Goal: Task Accomplishment & Management: Use online tool/utility

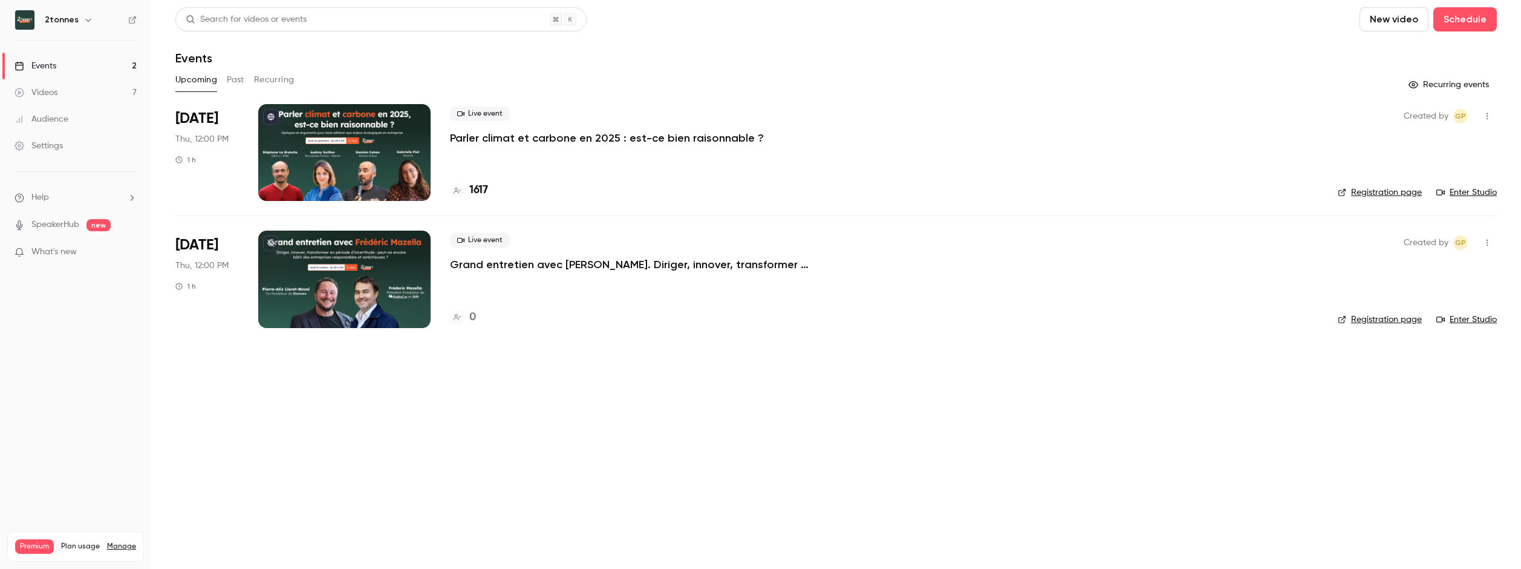
click at [323, 132] on div at bounding box center [344, 152] width 172 height 97
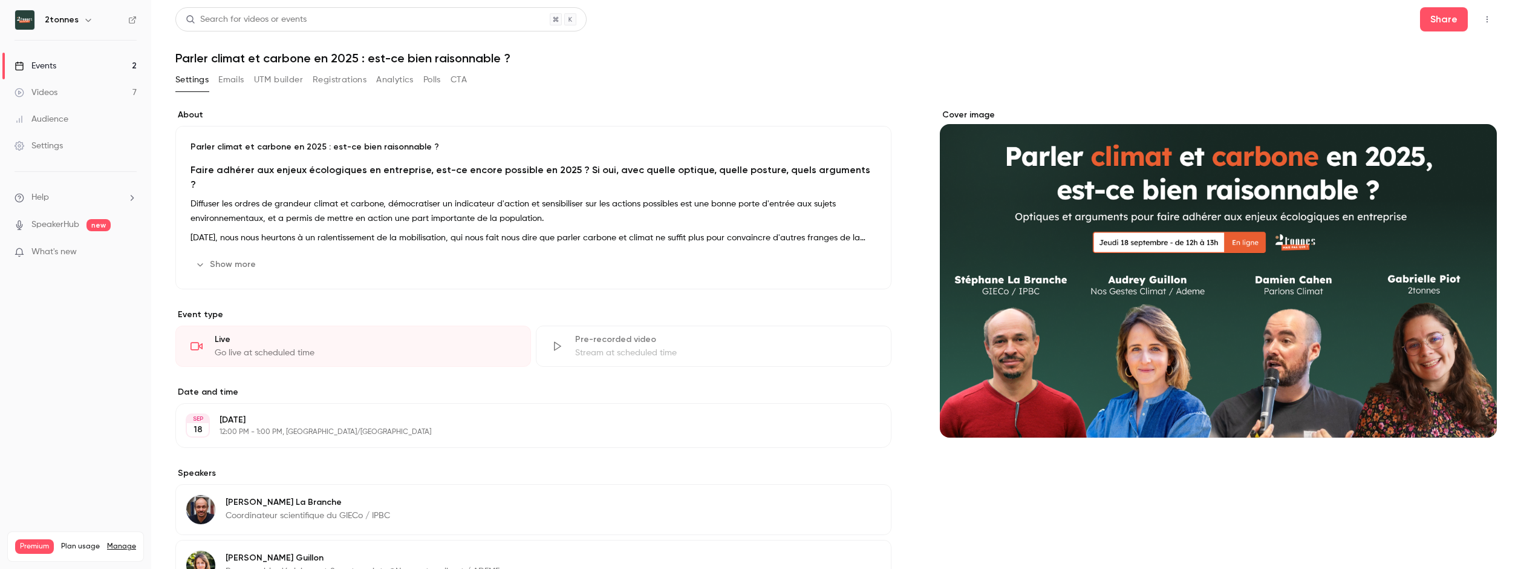
click at [1482, 18] on icon "button" at bounding box center [1487, 19] width 10 height 8
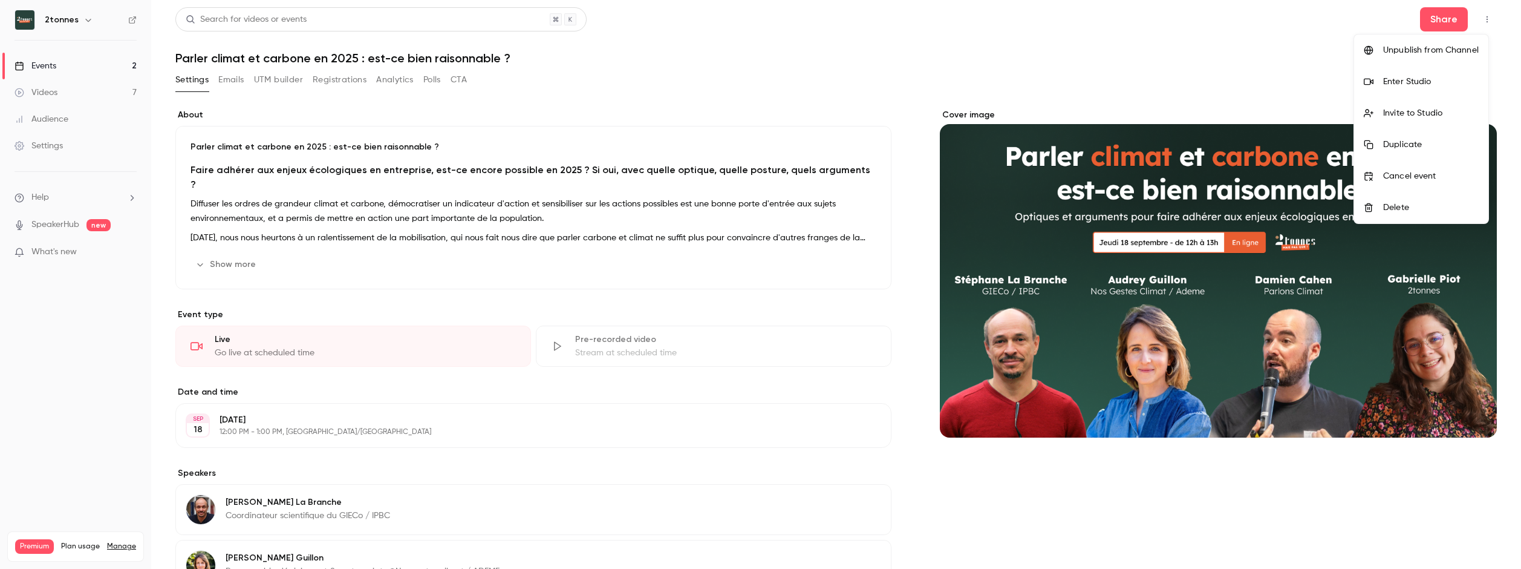
click at [1393, 76] on div "Enter Studio" at bounding box center [1431, 82] width 96 height 12
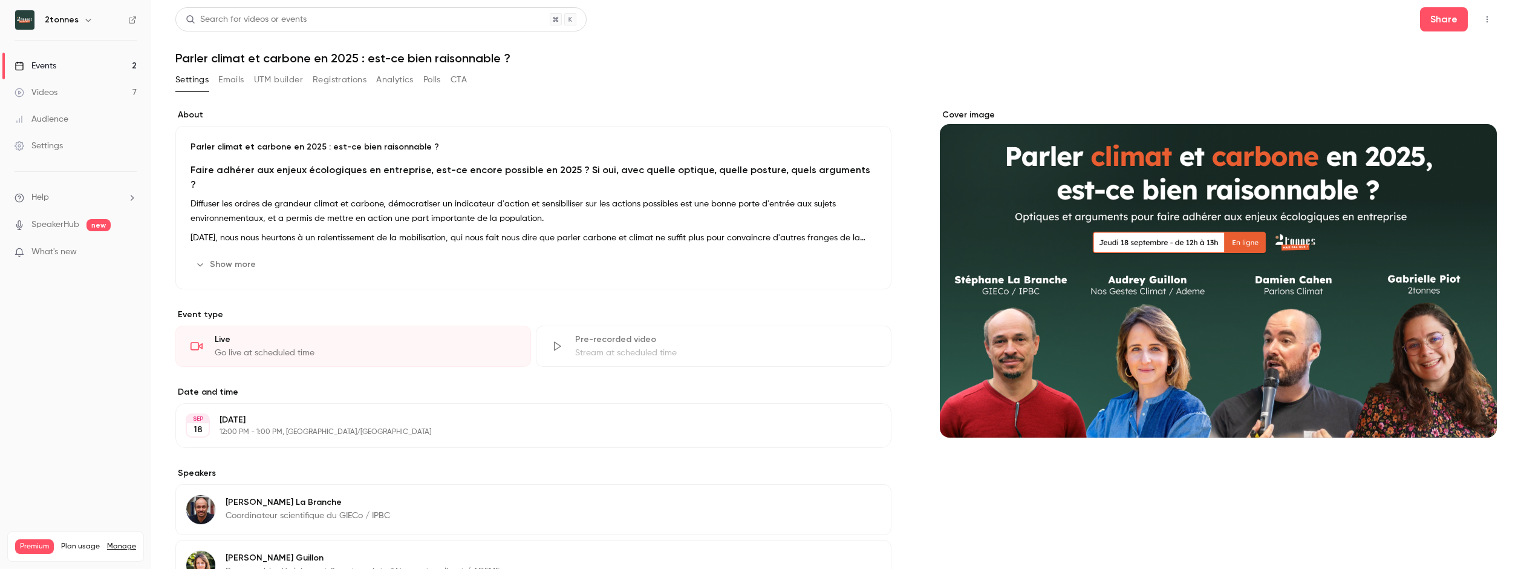
click at [348, 81] on button "Registrations" at bounding box center [340, 79] width 54 height 19
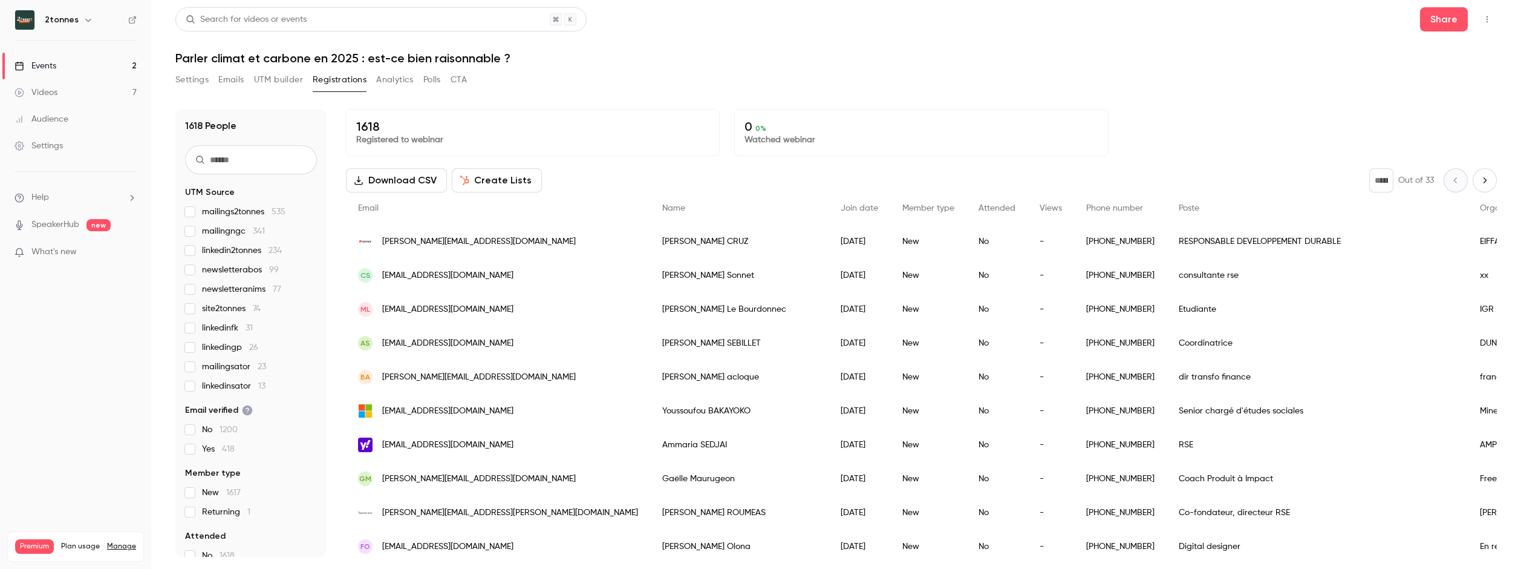
click at [261, 172] on input "text" at bounding box center [251, 159] width 132 height 29
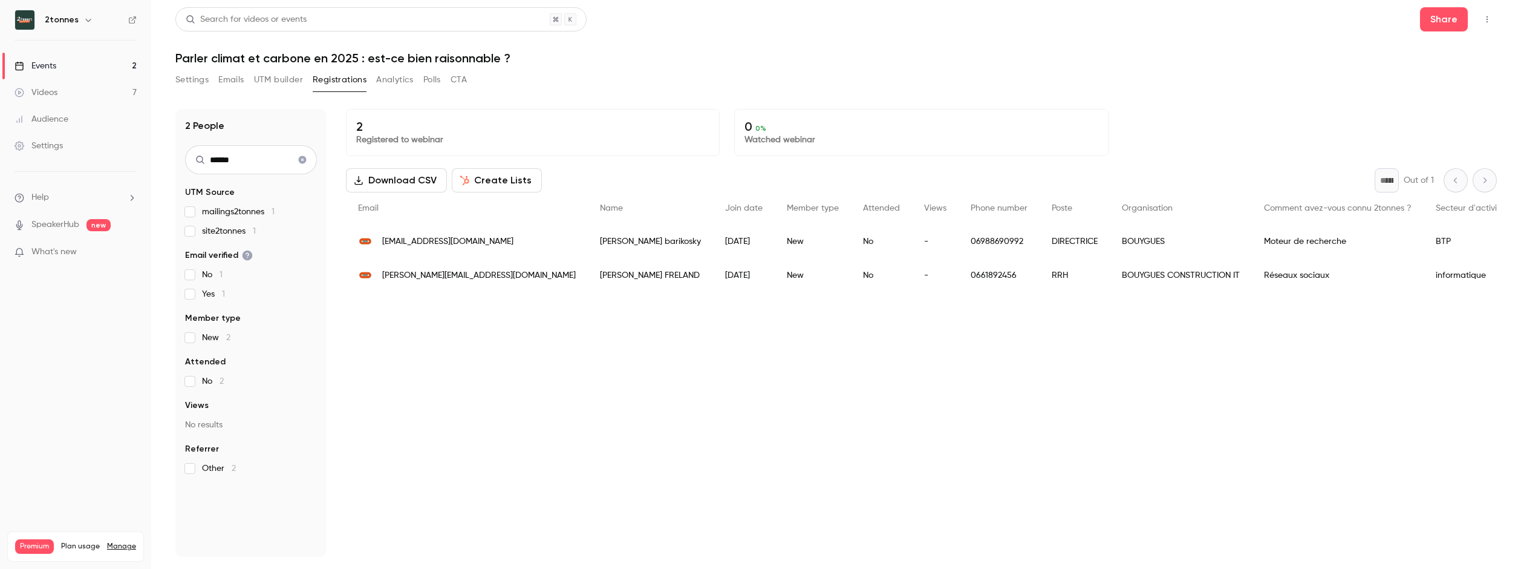
type input "*******"
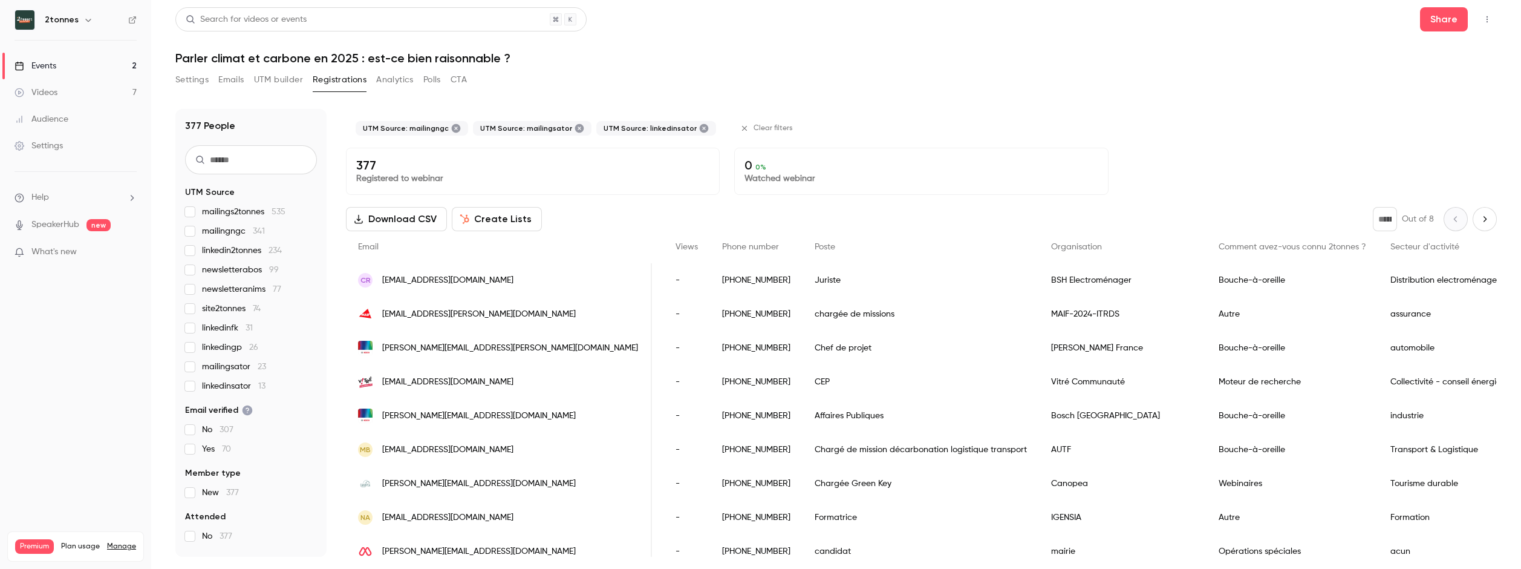
click at [1480, 218] on icon "Next page" at bounding box center [1484, 219] width 13 height 10
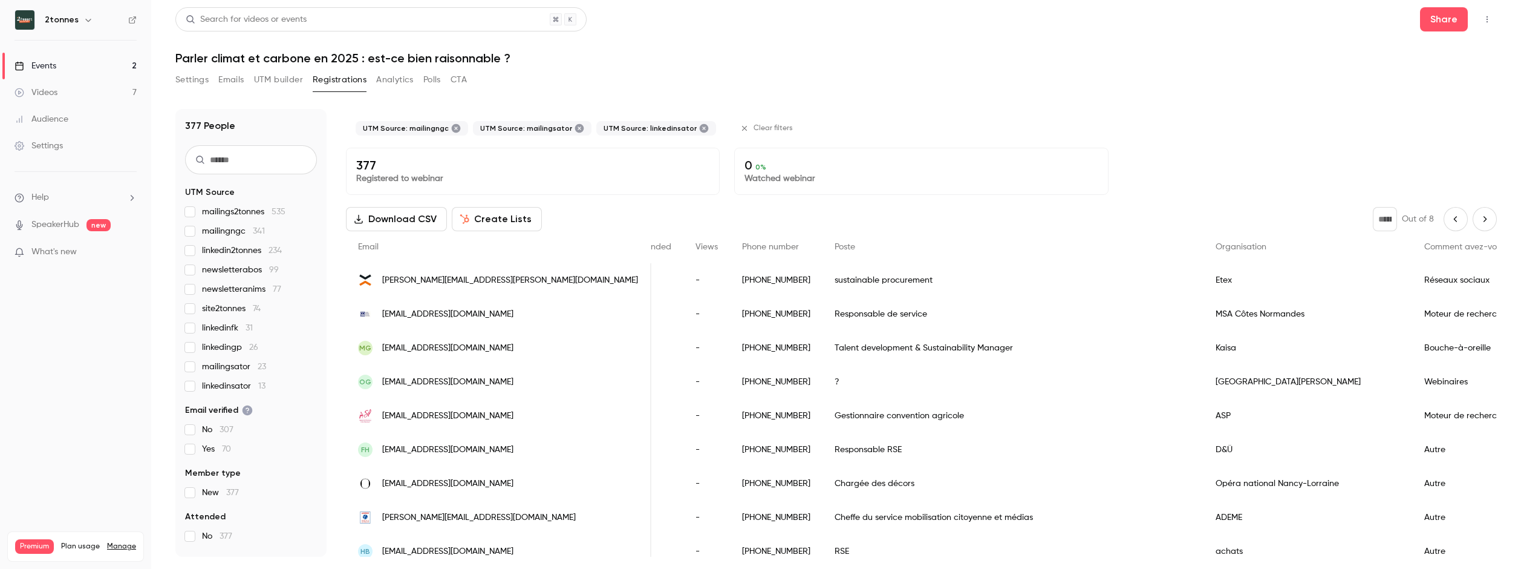
click at [1480, 218] on icon "Next page" at bounding box center [1484, 219] width 13 height 10
type input "*"
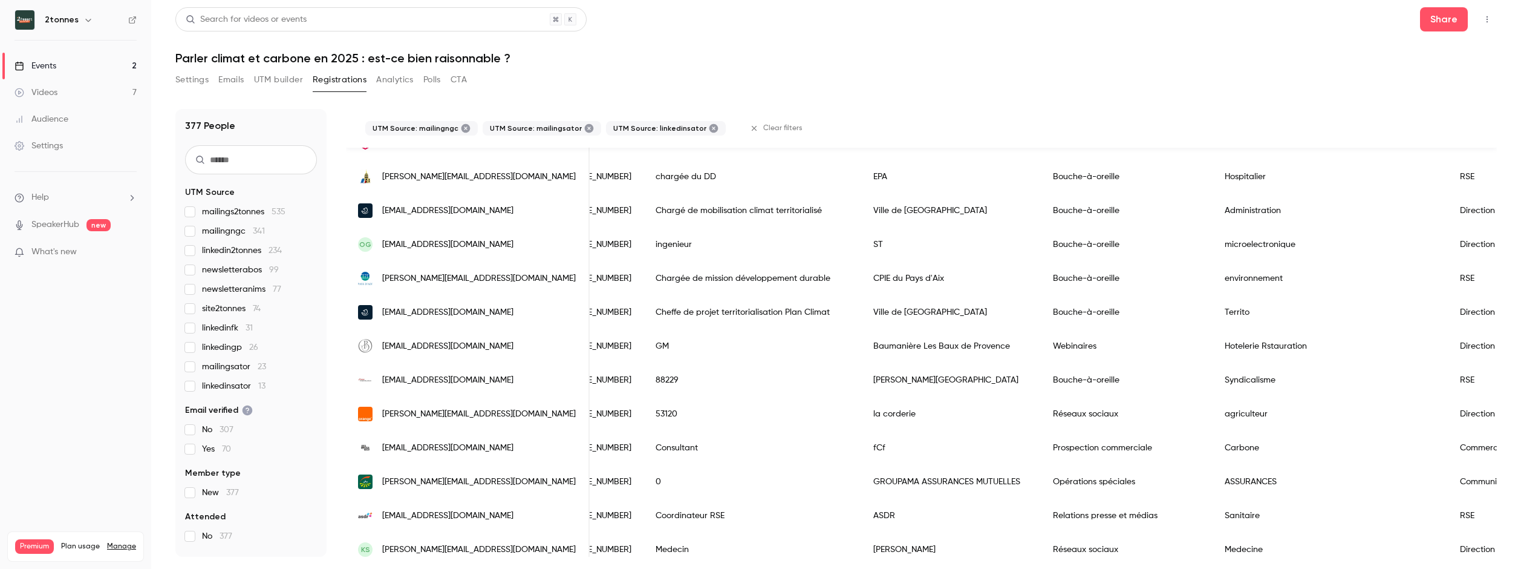
scroll to position [1409, 0]
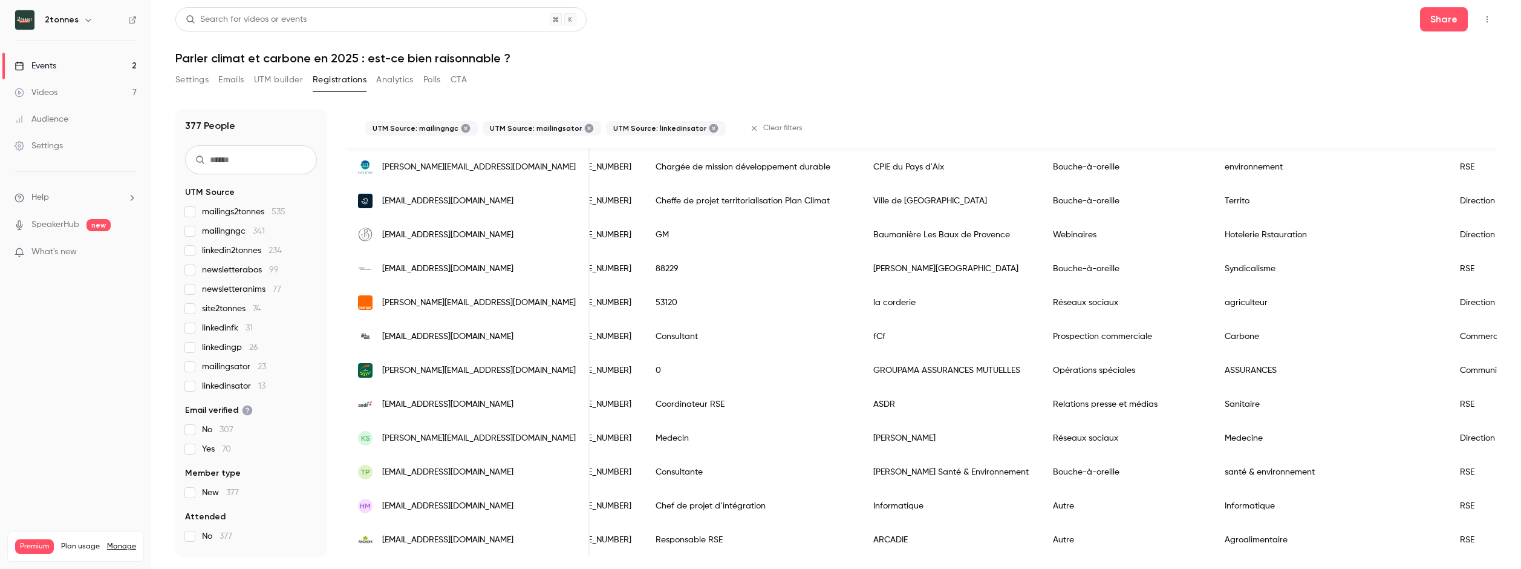
click at [59, 67] on link "Events 2" at bounding box center [75, 66] width 151 height 27
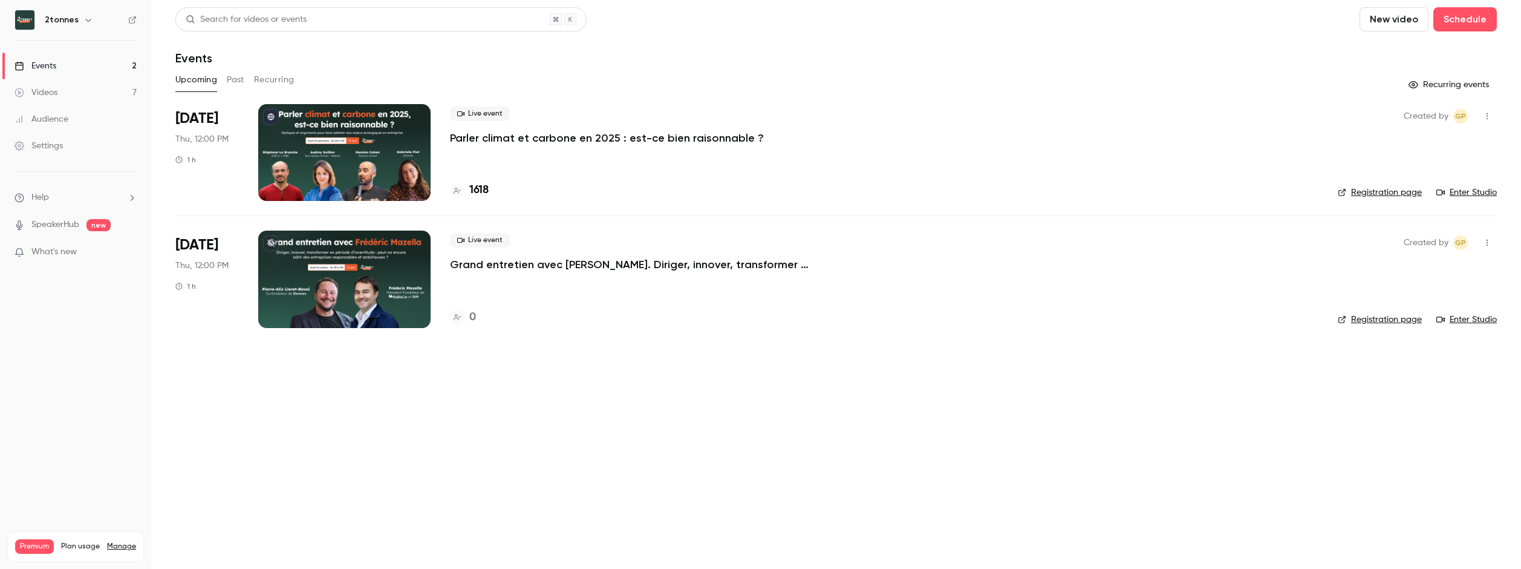
click at [1492, 112] on button "button" at bounding box center [1487, 115] width 19 height 19
click at [671, 114] on div at bounding box center [760, 284] width 1521 height 569
click at [628, 142] on p "Parler climat et carbone en 2025 : est-ce bien raisonnable ?" at bounding box center [607, 138] width 314 height 15
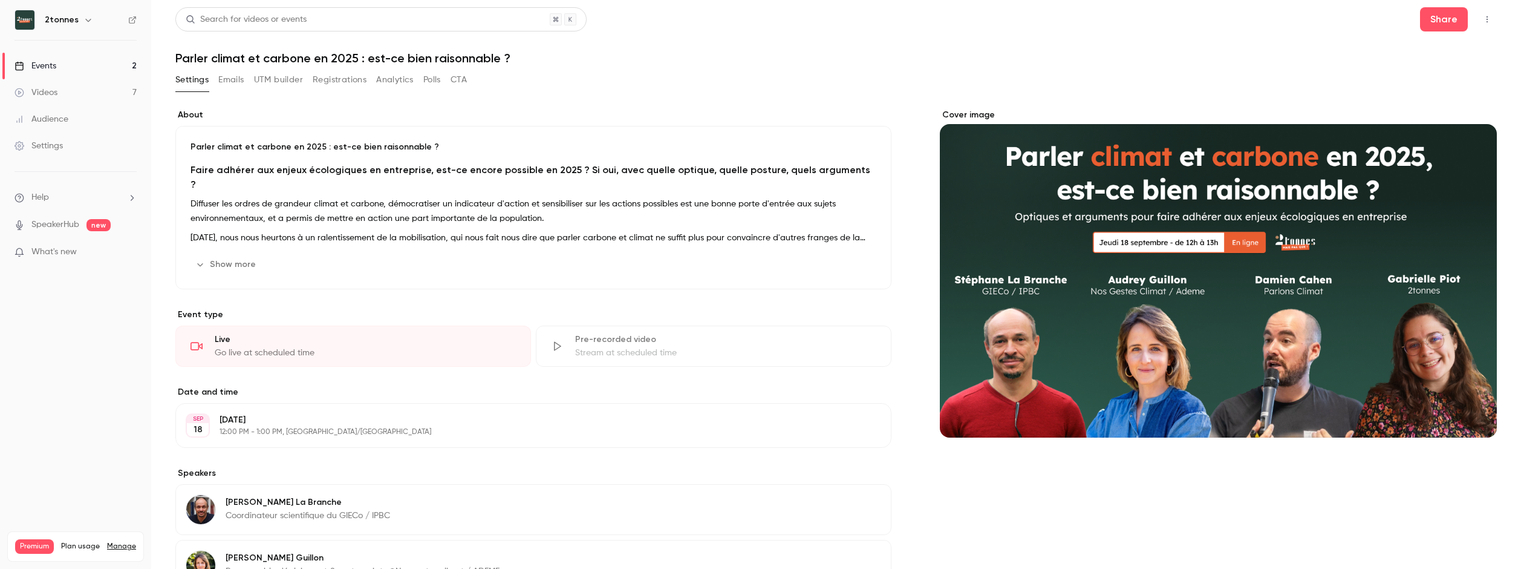
click at [1482, 22] on icon "button" at bounding box center [1487, 19] width 10 height 8
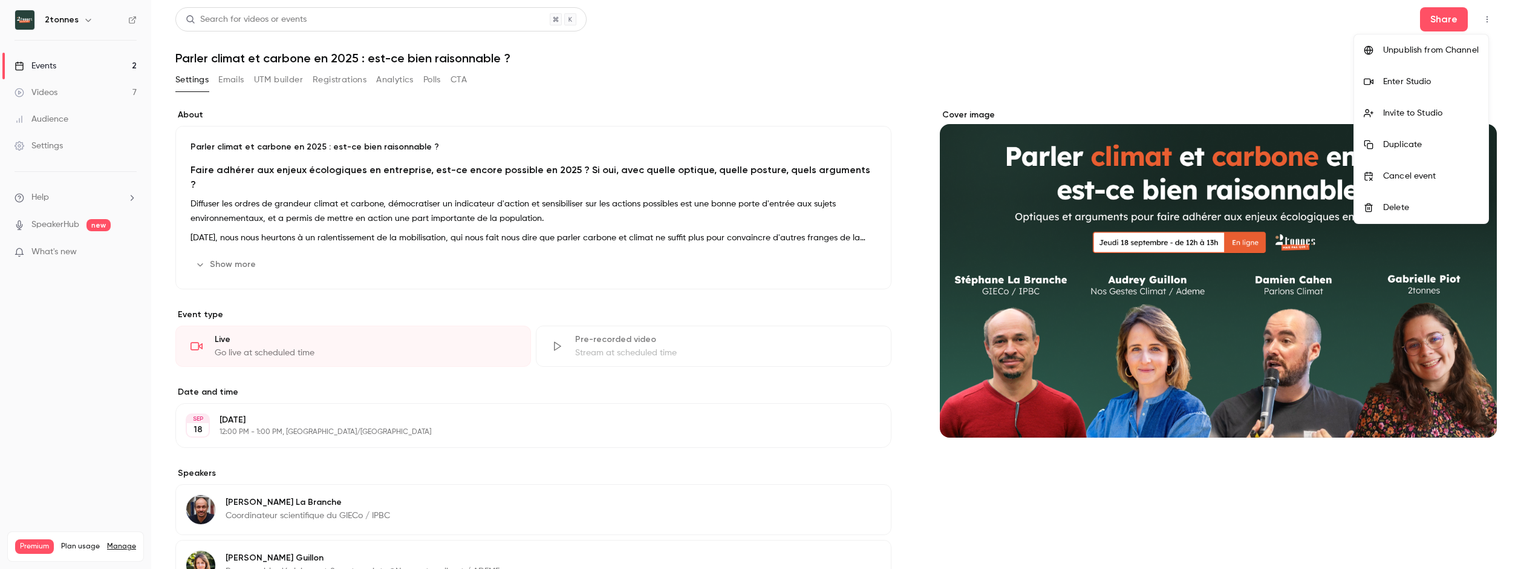
click at [1423, 83] on div "Enter Studio" at bounding box center [1431, 82] width 96 height 12
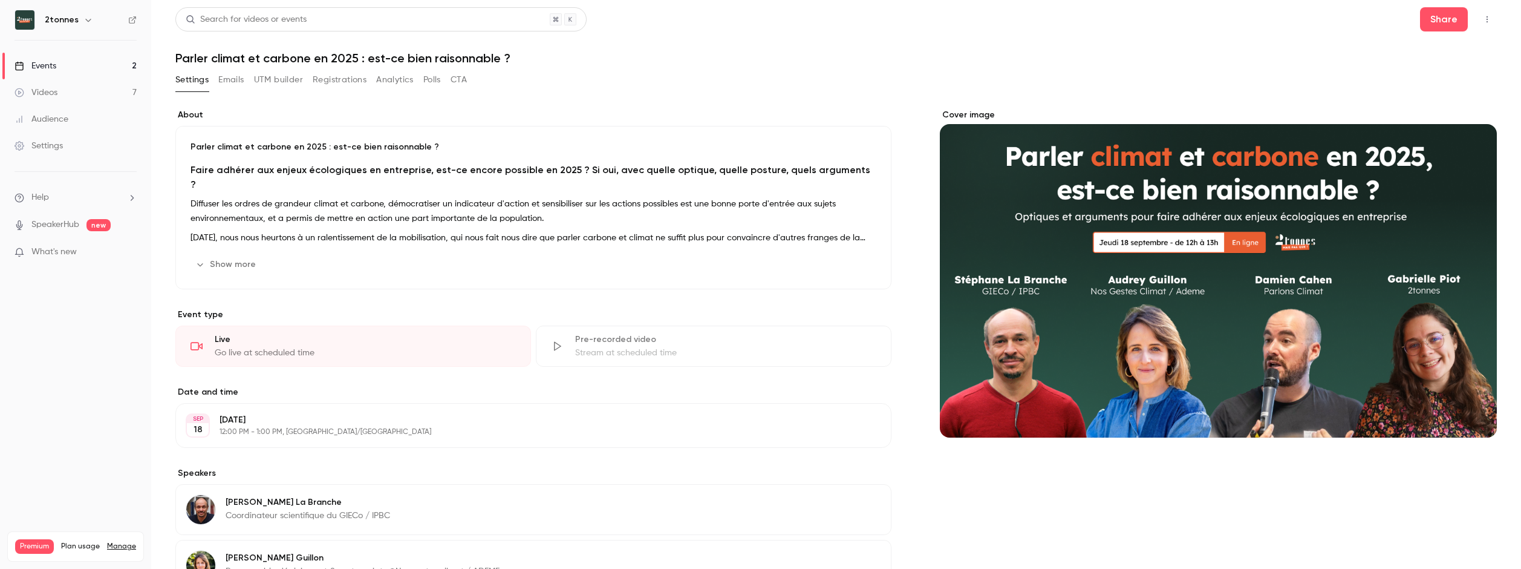
click at [1482, 19] on icon "button" at bounding box center [1487, 19] width 10 height 8
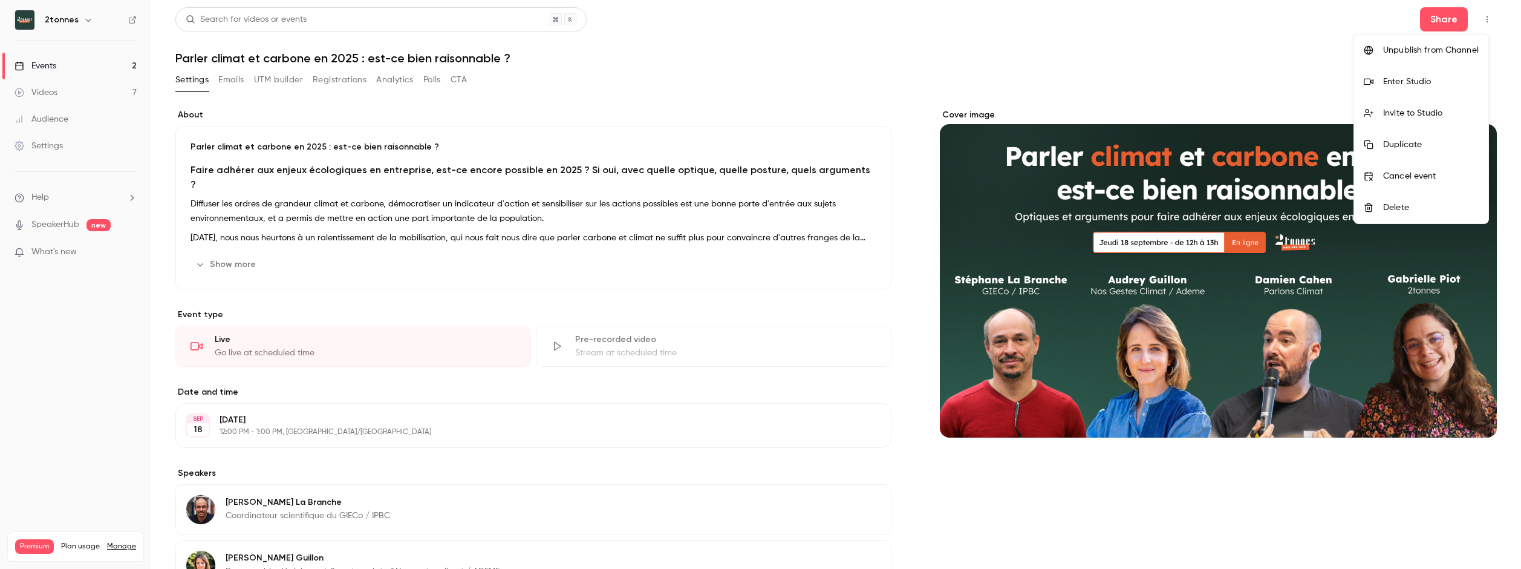
click at [1478, 19] on div at bounding box center [760, 284] width 1521 height 569
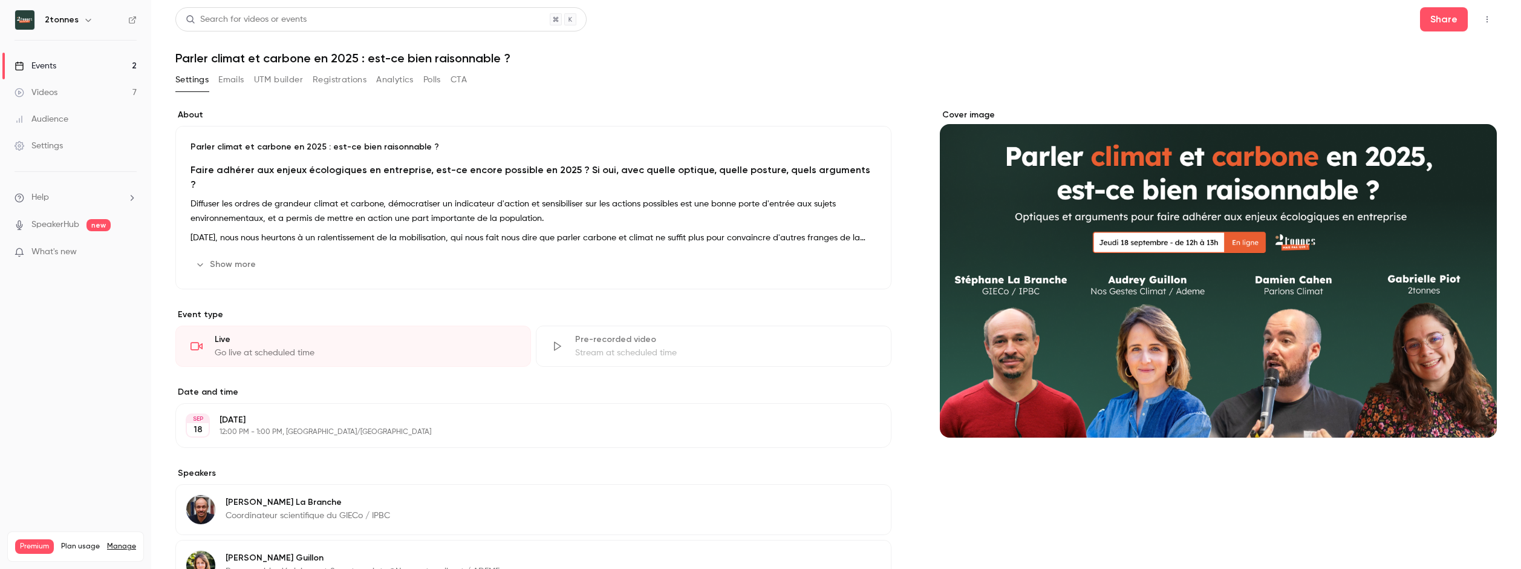
click at [89, 71] on link "Events 2" at bounding box center [75, 66] width 151 height 27
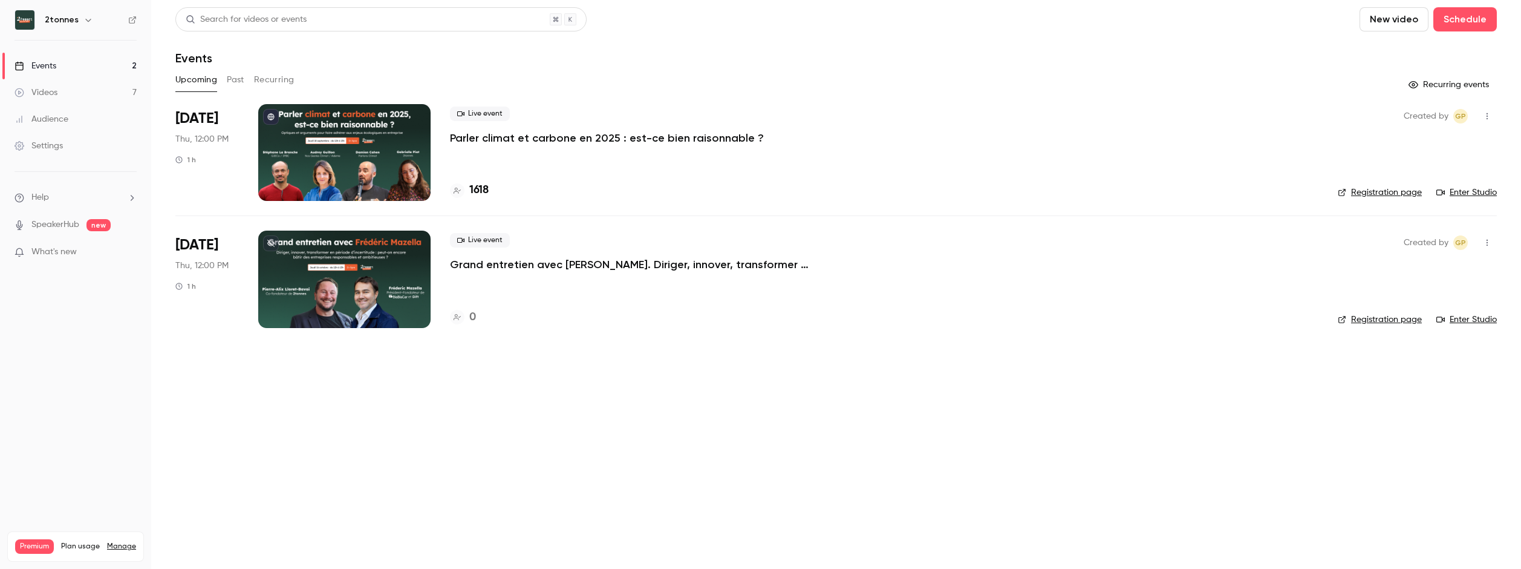
click at [1488, 241] on icon "button" at bounding box center [1487, 242] width 10 height 8
click at [1488, 241] on div at bounding box center [760, 284] width 1521 height 569
click at [334, 255] on div at bounding box center [344, 278] width 172 height 97
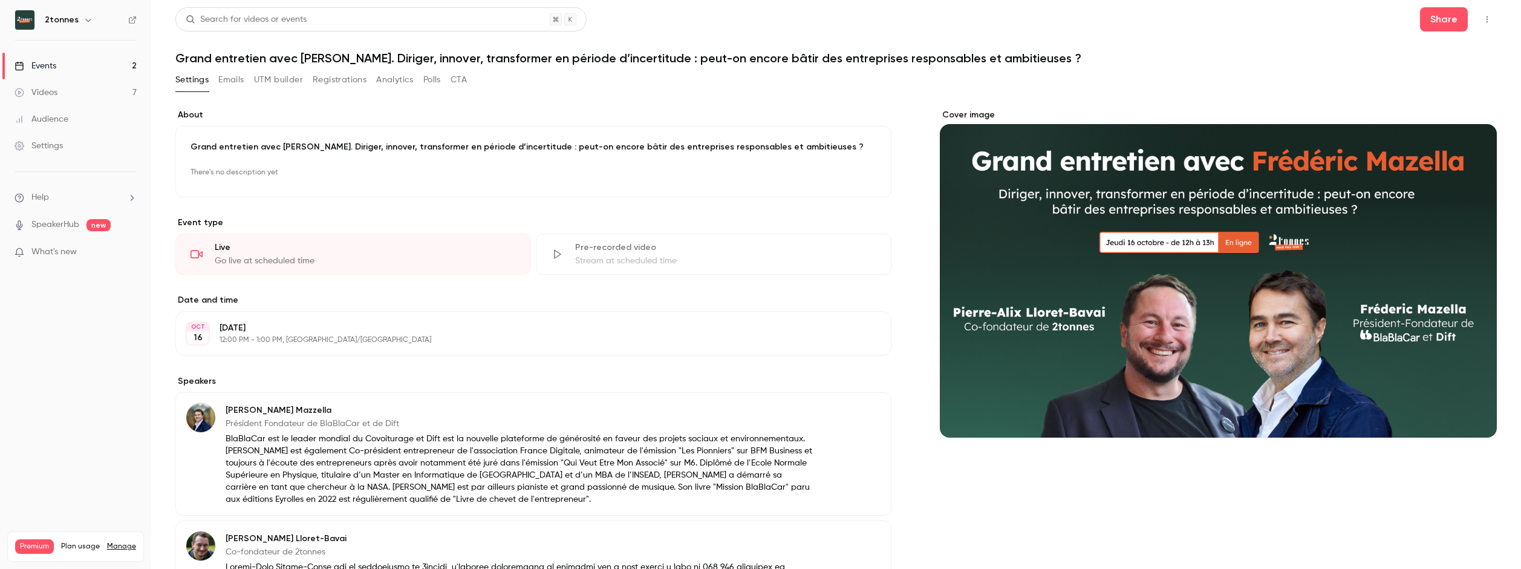
click at [1478, 25] on button "button" at bounding box center [1487, 19] width 19 height 19
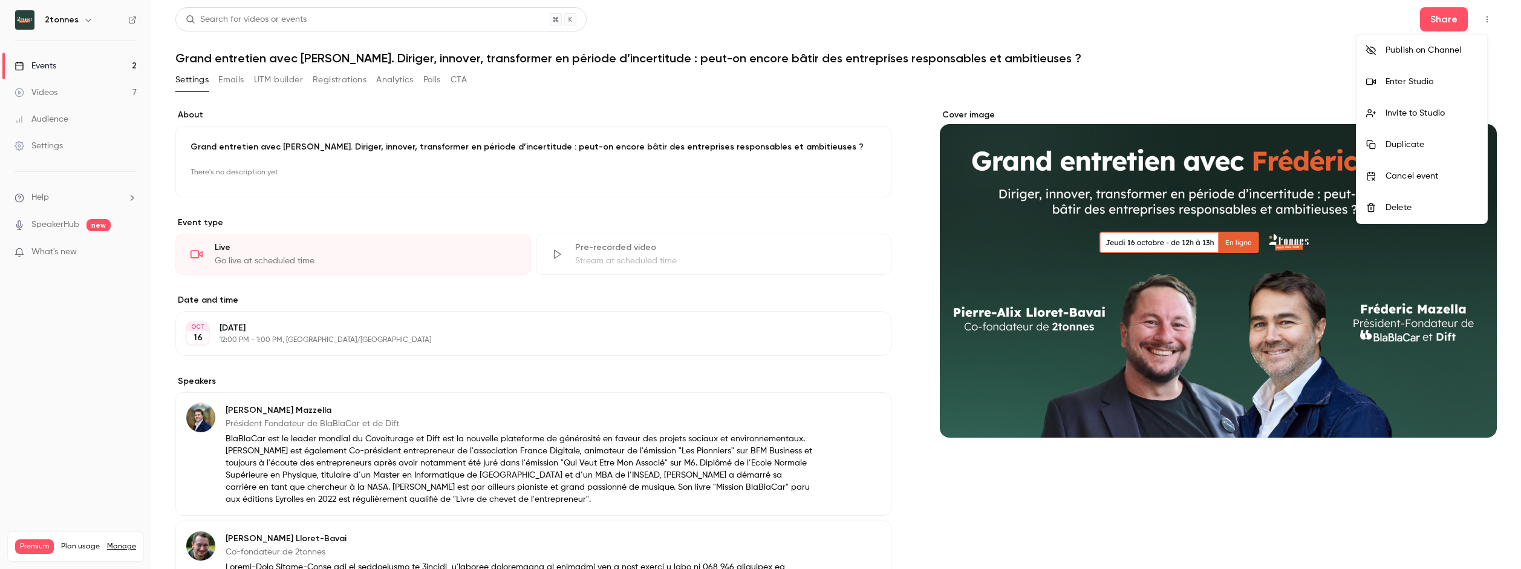
click at [703, 378] on div at bounding box center [760, 284] width 1521 height 569
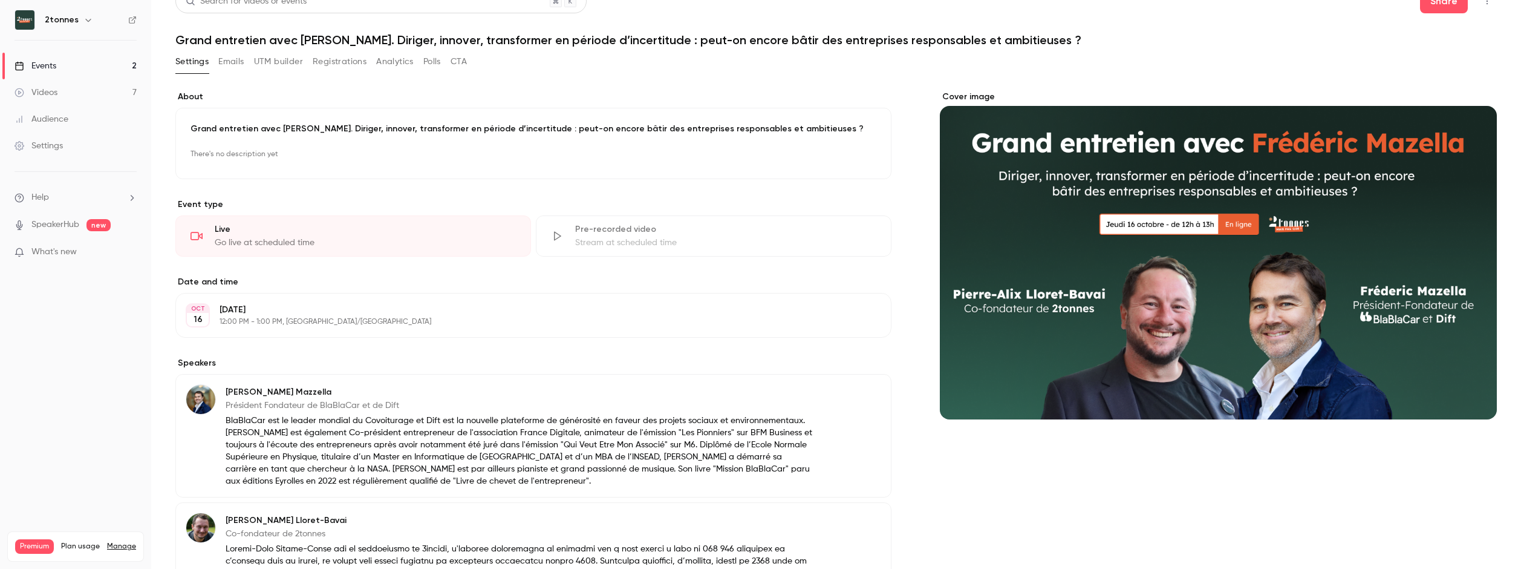
scroll to position [21, 0]
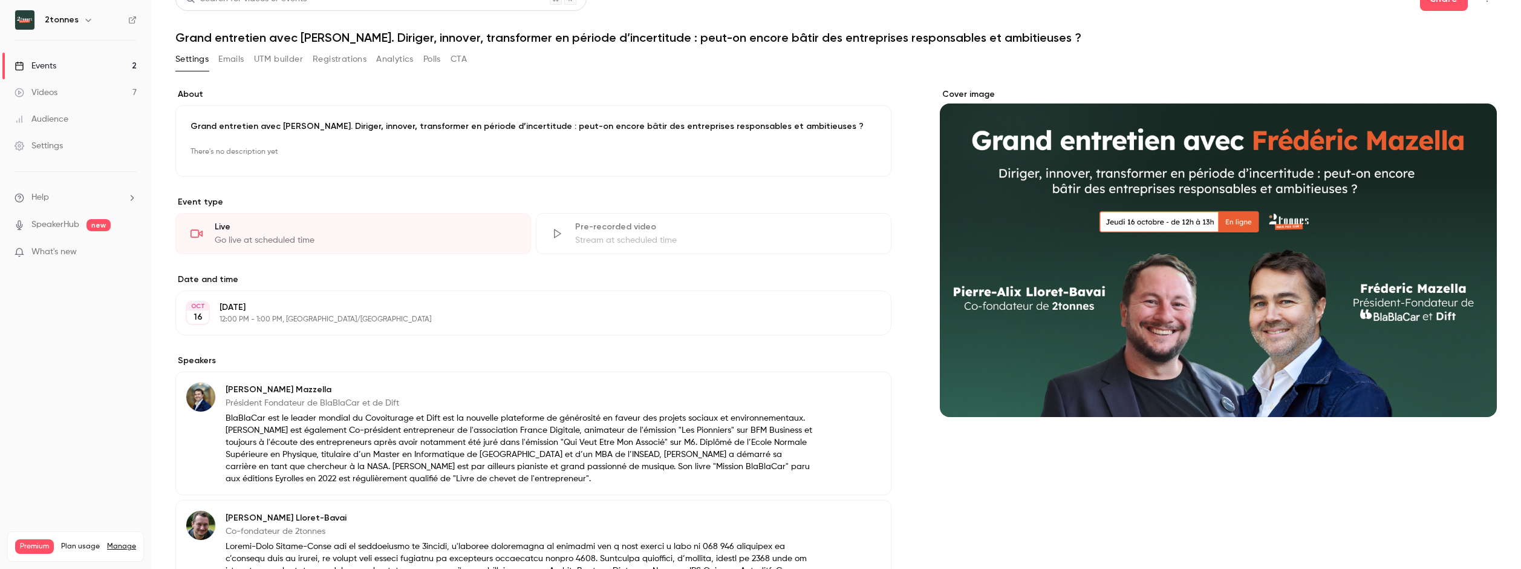
click at [43, 70] on div "Events" at bounding box center [36, 66] width 42 height 12
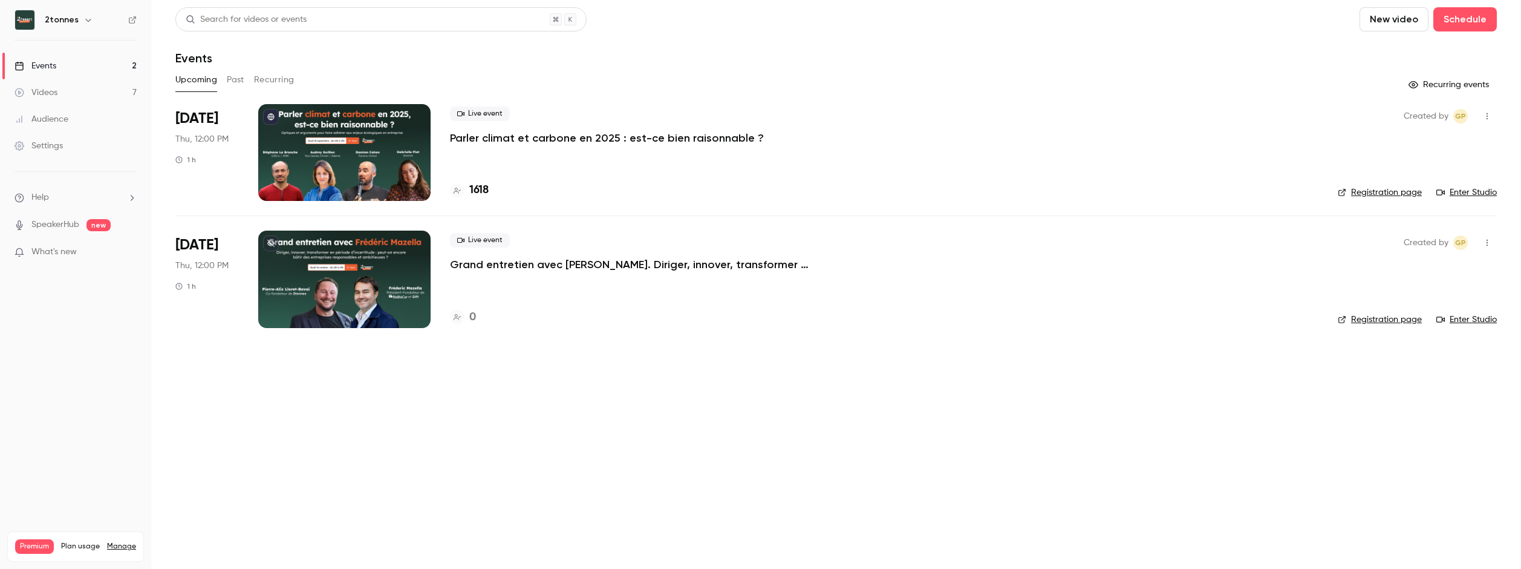
click at [83, 92] on link "Videos 7" at bounding box center [75, 92] width 151 height 27
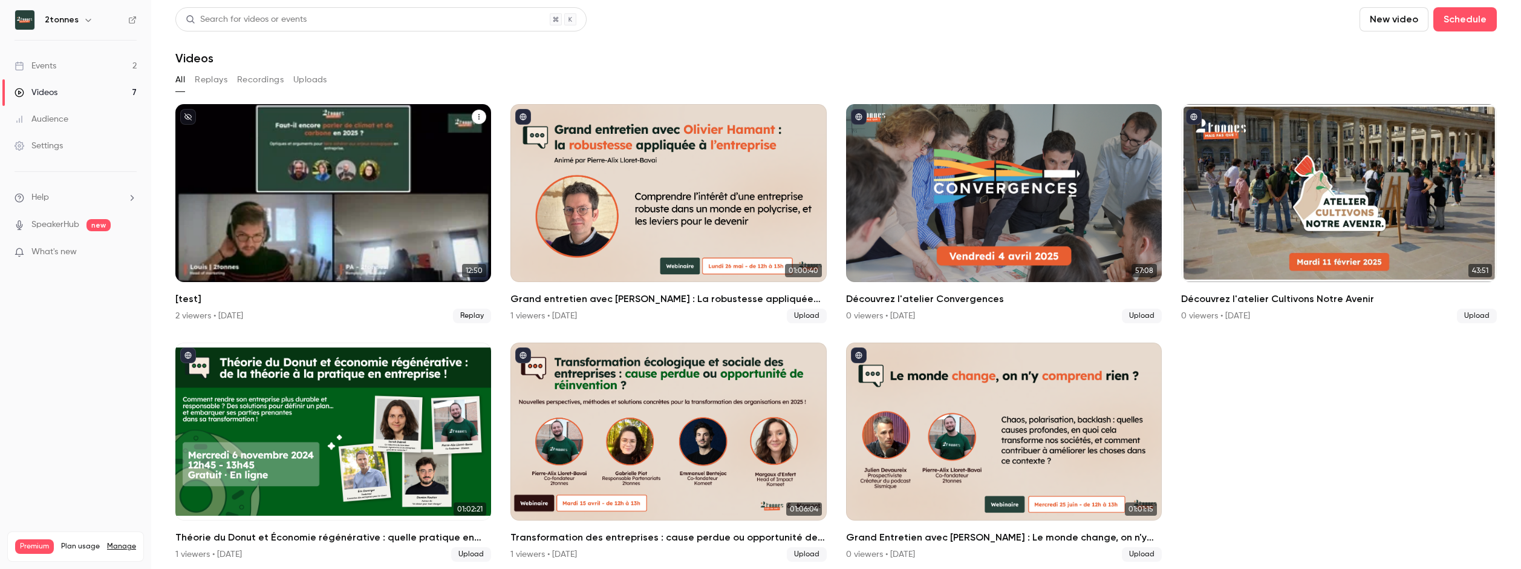
click at [478, 114] on icon "[test]" at bounding box center [478, 116] width 7 height 7
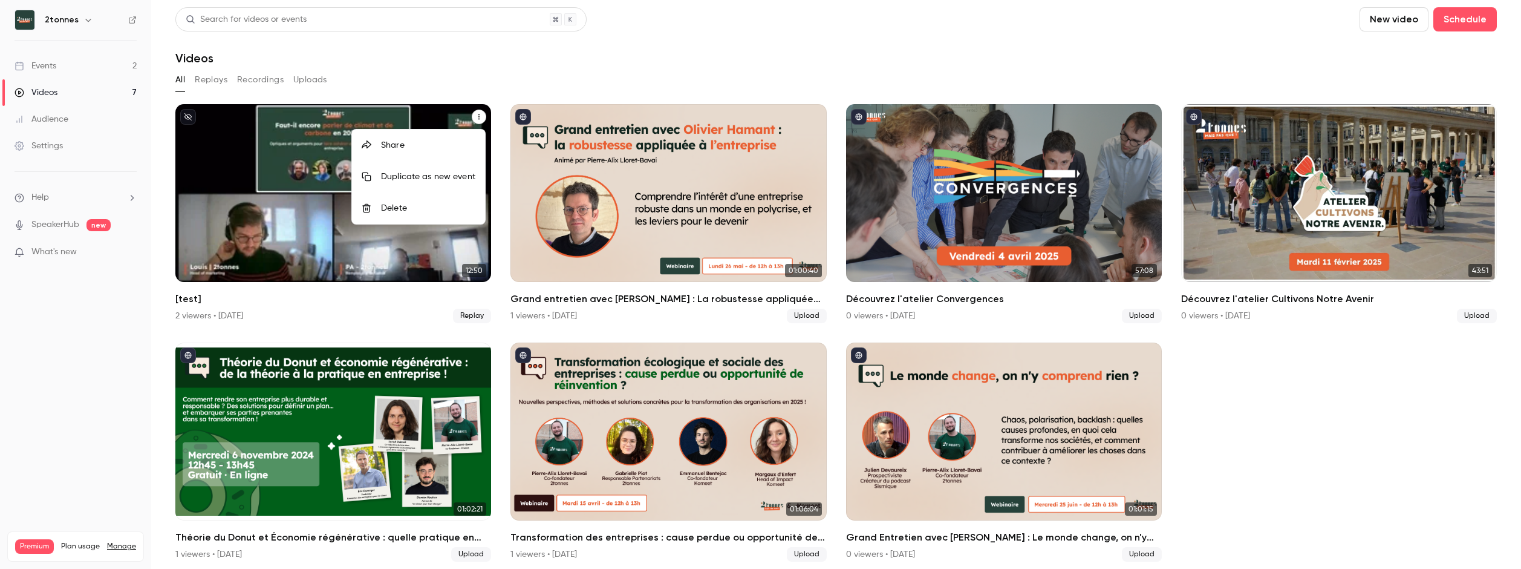
click at [431, 216] on li "Delete" at bounding box center [418, 207] width 133 height 31
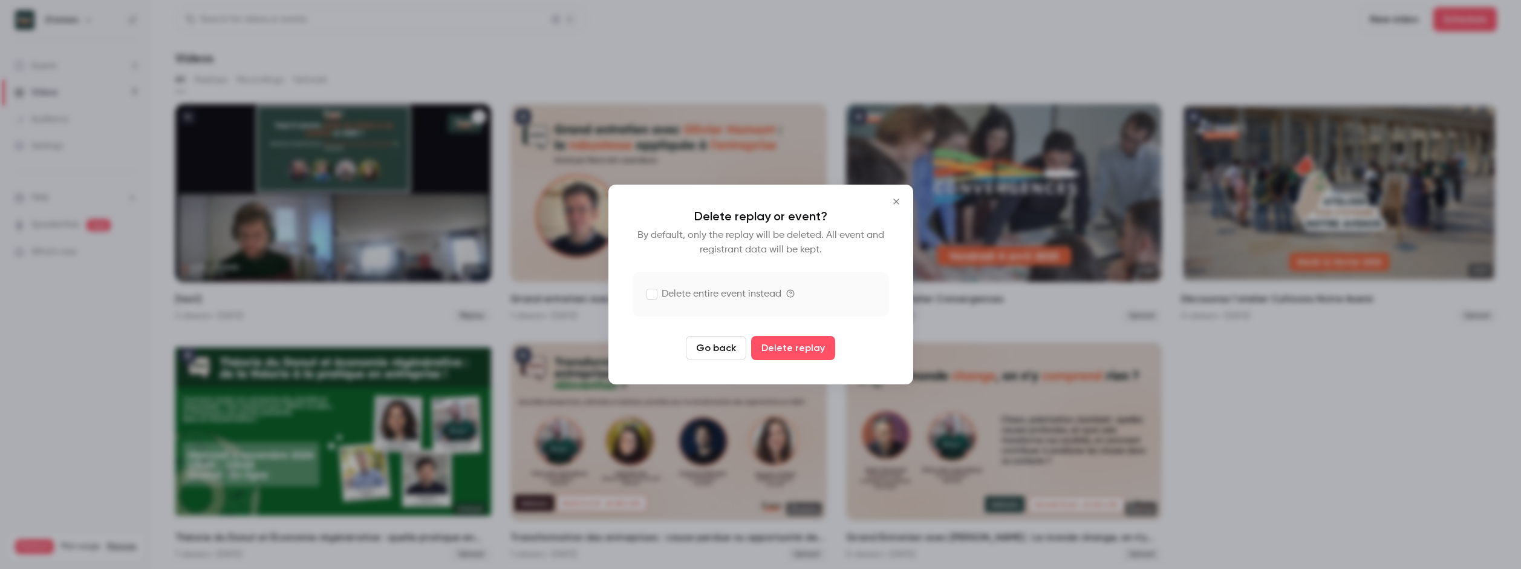
click at [721, 290] on label "Delete entire event instead" at bounding box center [714, 294] width 134 height 15
click at [755, 350] on button "Delete replay and event" at bounding box center [793, 348] width 134 height 24
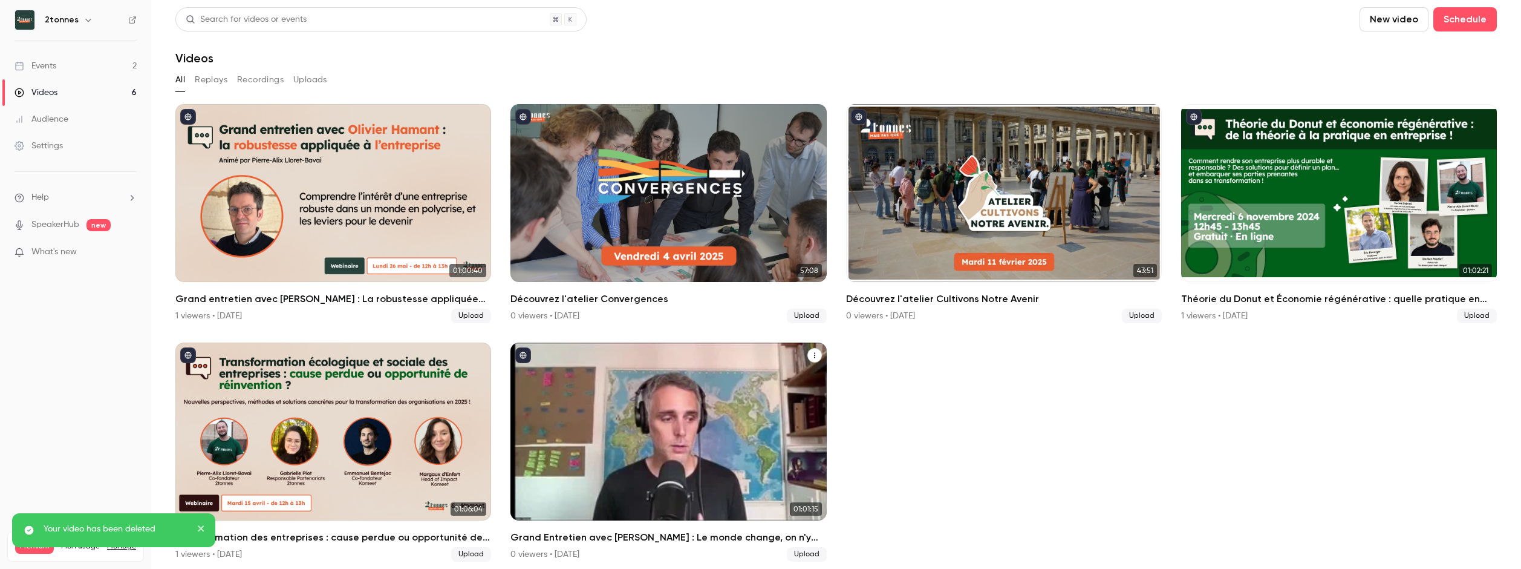
click at [696, 406] on div "Grand Entretien avec Julien Devaureix : Le monde change, on n'y comprend rien ?" at bounding box center [668, 431] width 316 height 178
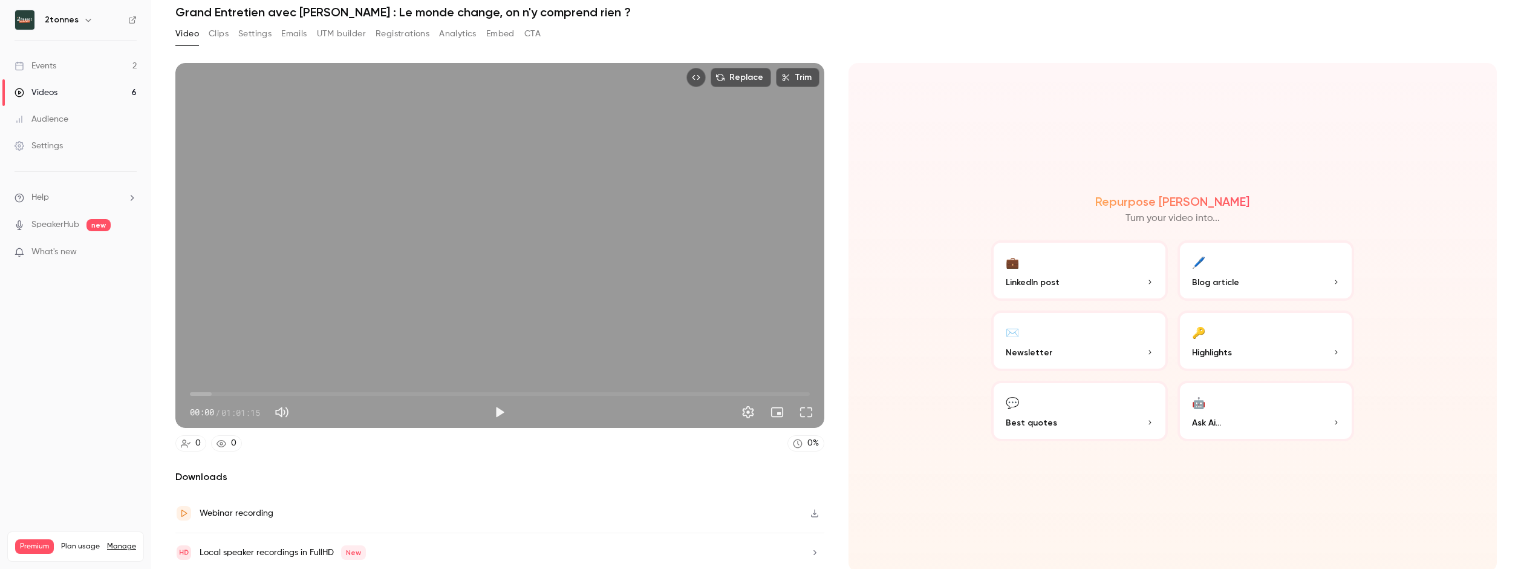
scroll to position [47, 0]
click at [1061, 408] on button "💬 Best quotes" at bounding box center [1079, 410] width 177 height 60
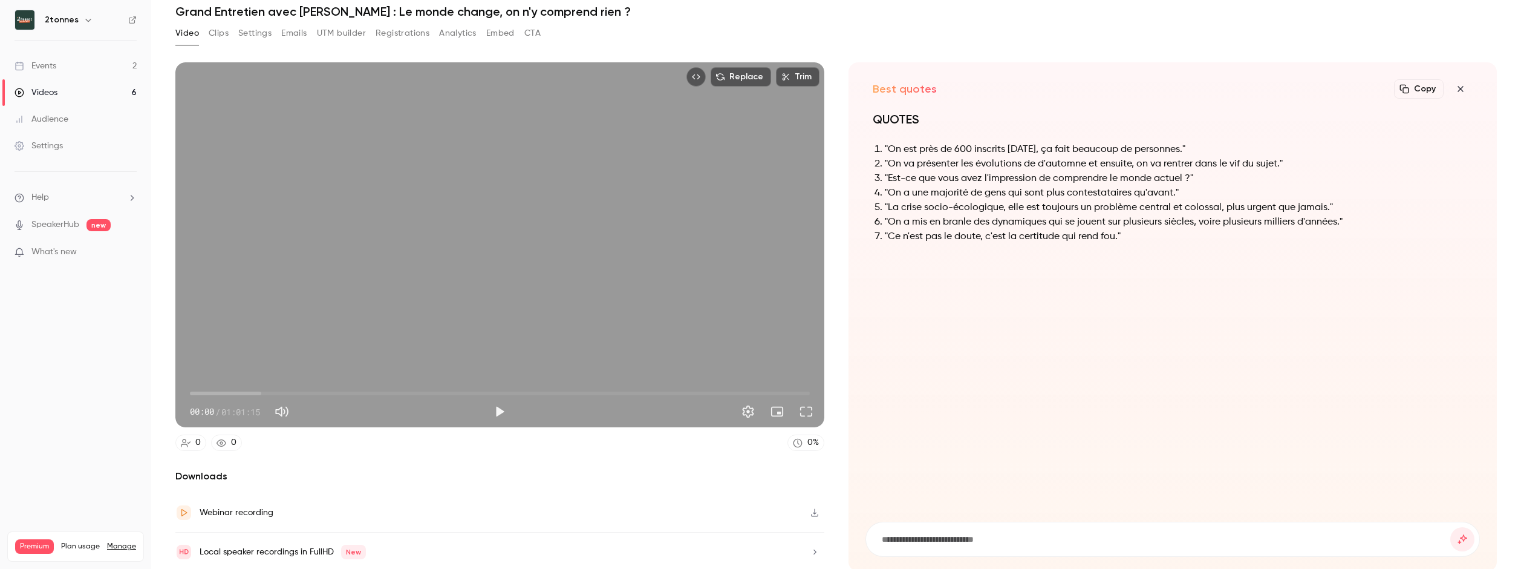
click at [1127, 254] on div "QUOTES "On est près de 600 inscrits [DATE], ça fait beaucoup de personnes." "On…" at bounding box center [1173, 185] width 601 height 148
click at [1454, 91] on icon "button" at bounding box center [1460, 89] width 15 height 10
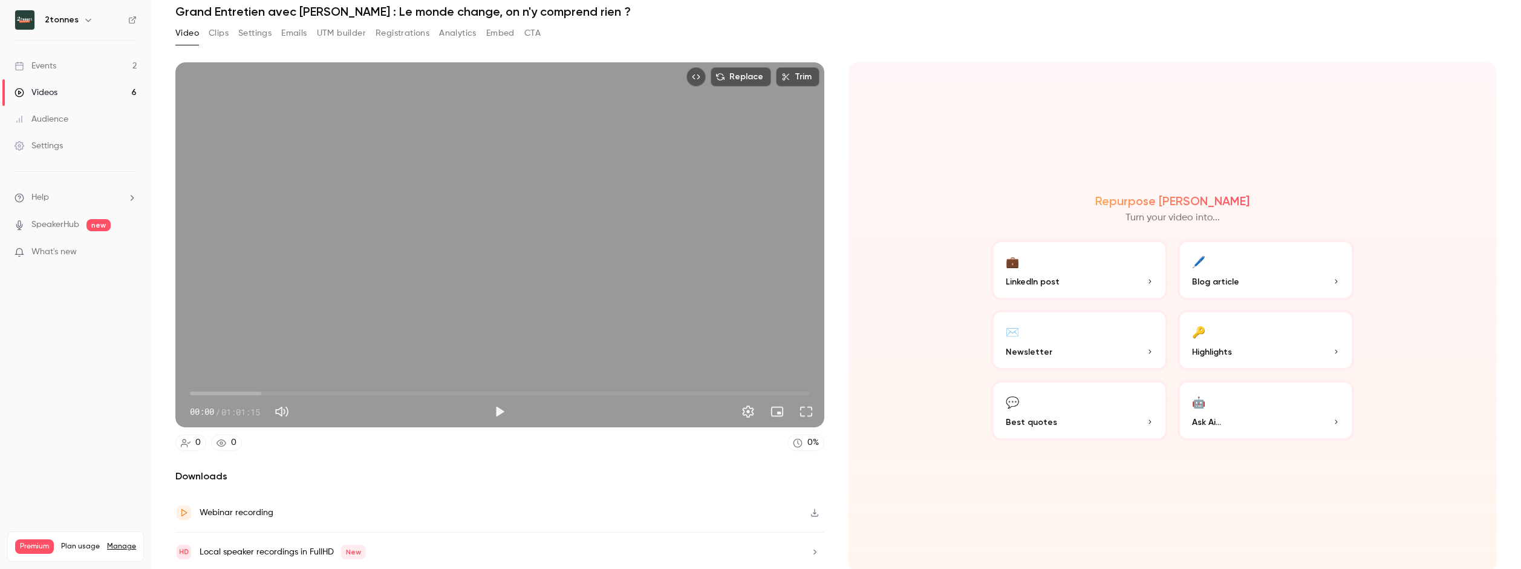
click at [1080, 280] on p "LinkedIn post" at bounding box center [1080, 281] width 148 height 13
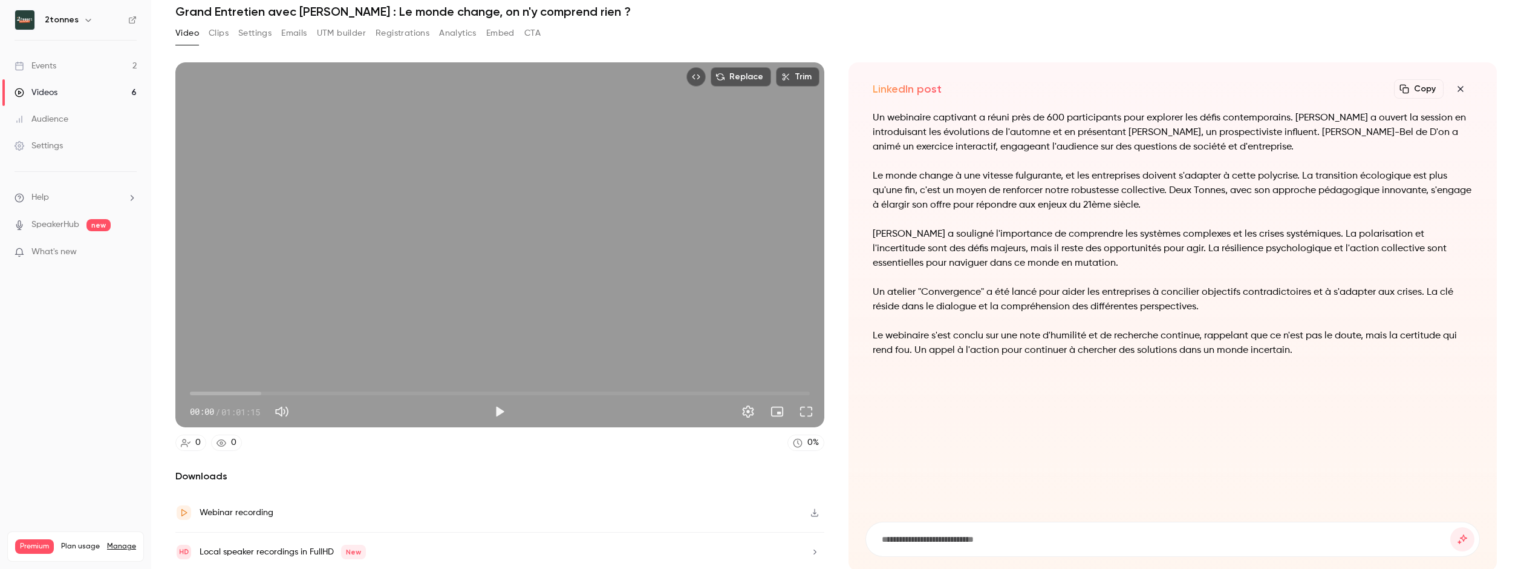
click at [1453, 87] on icon "button" at bounding box center [1460, 89] width 15 height 10
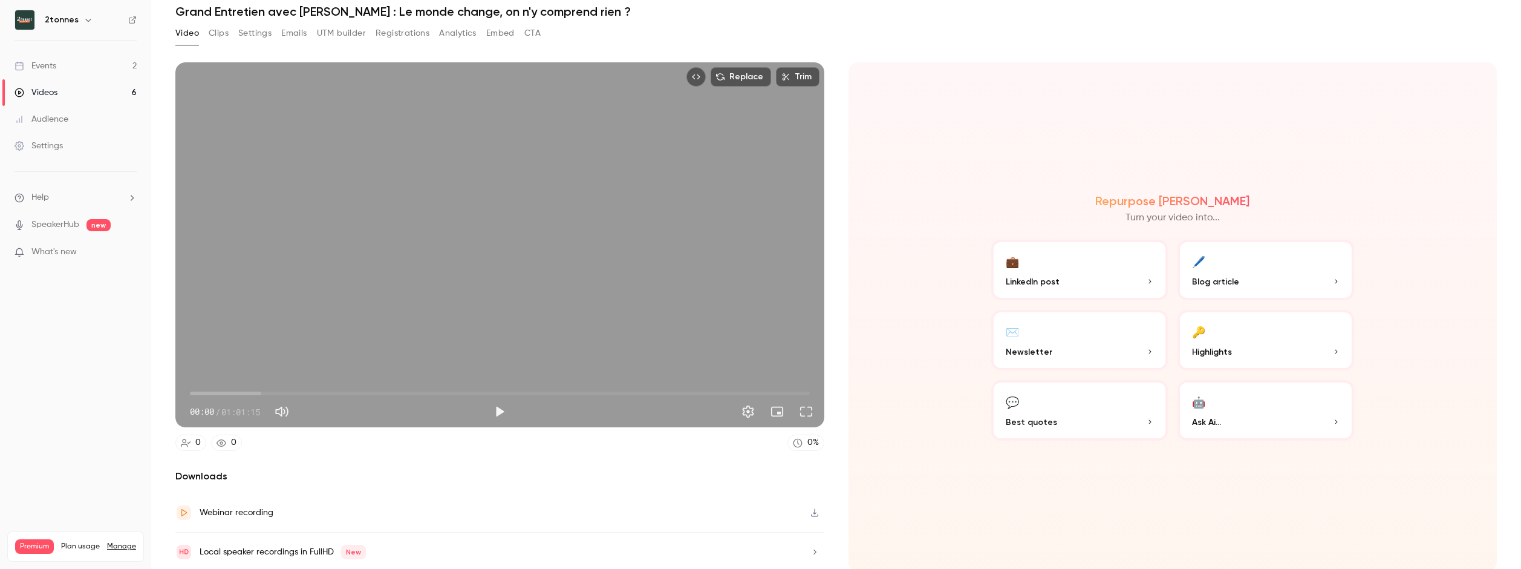
click at [1280, 345] on p "Highlights" at bounding box center [1266, 351] width 148 height 13
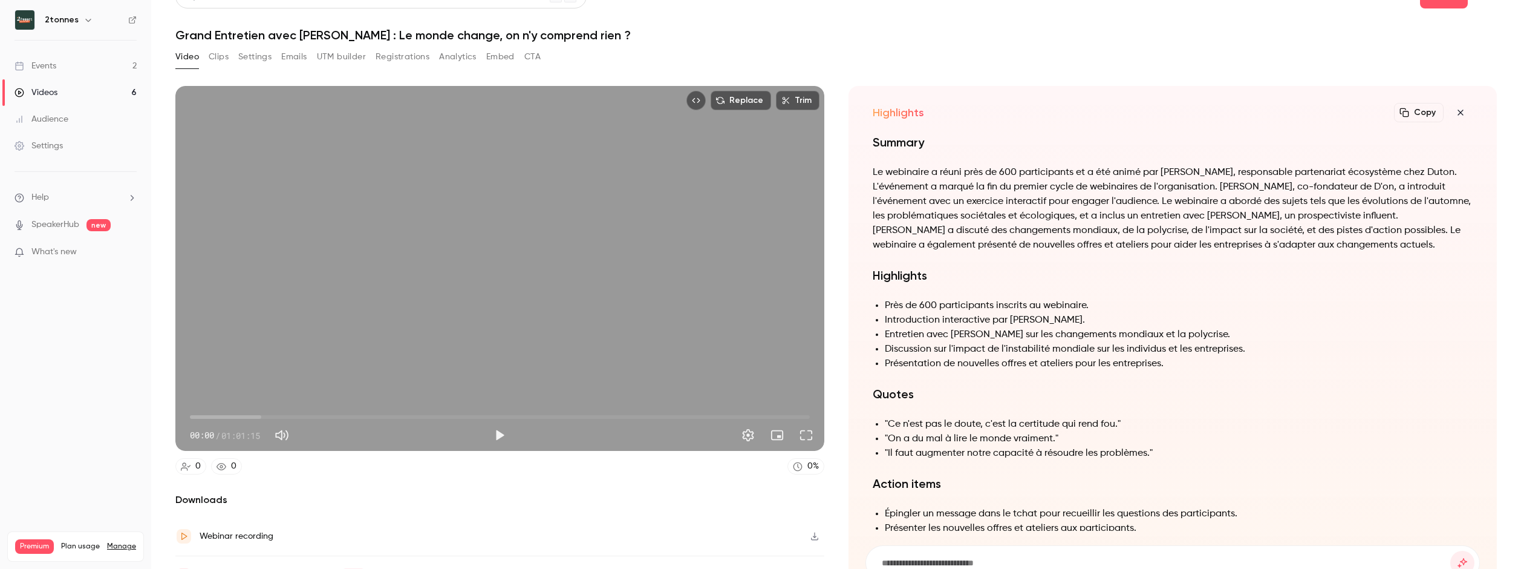
scroll to position [0, 0]
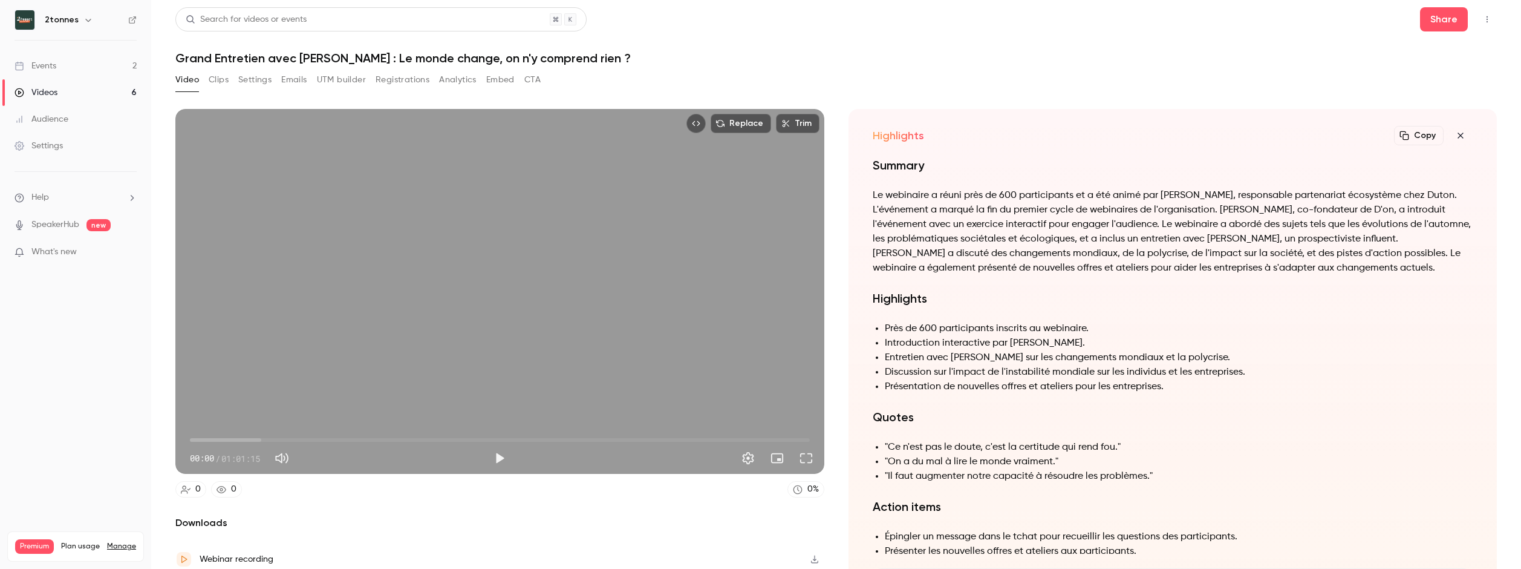
click at [1453, 135] on icon "button" at bounding box center [1460, 136] width 15 height 10
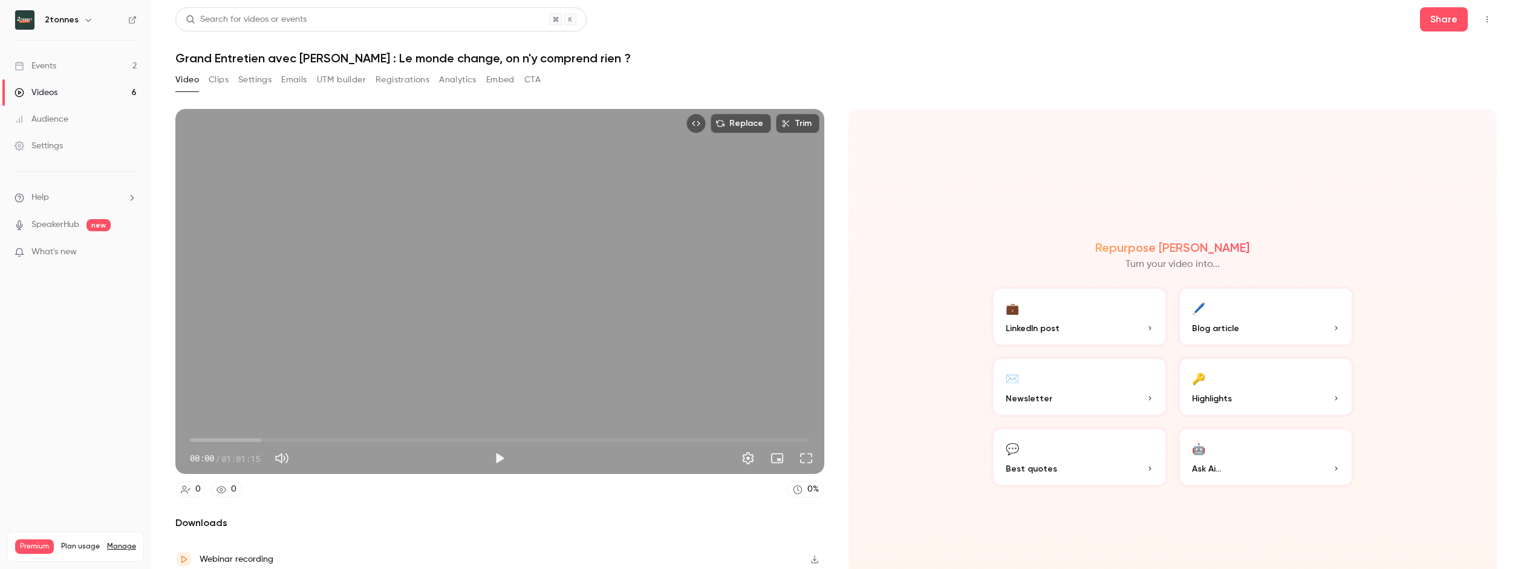
click at [1227, 310] on button "🖊️ Blog article" at bounding box center [1266, 316] width 177 height 60
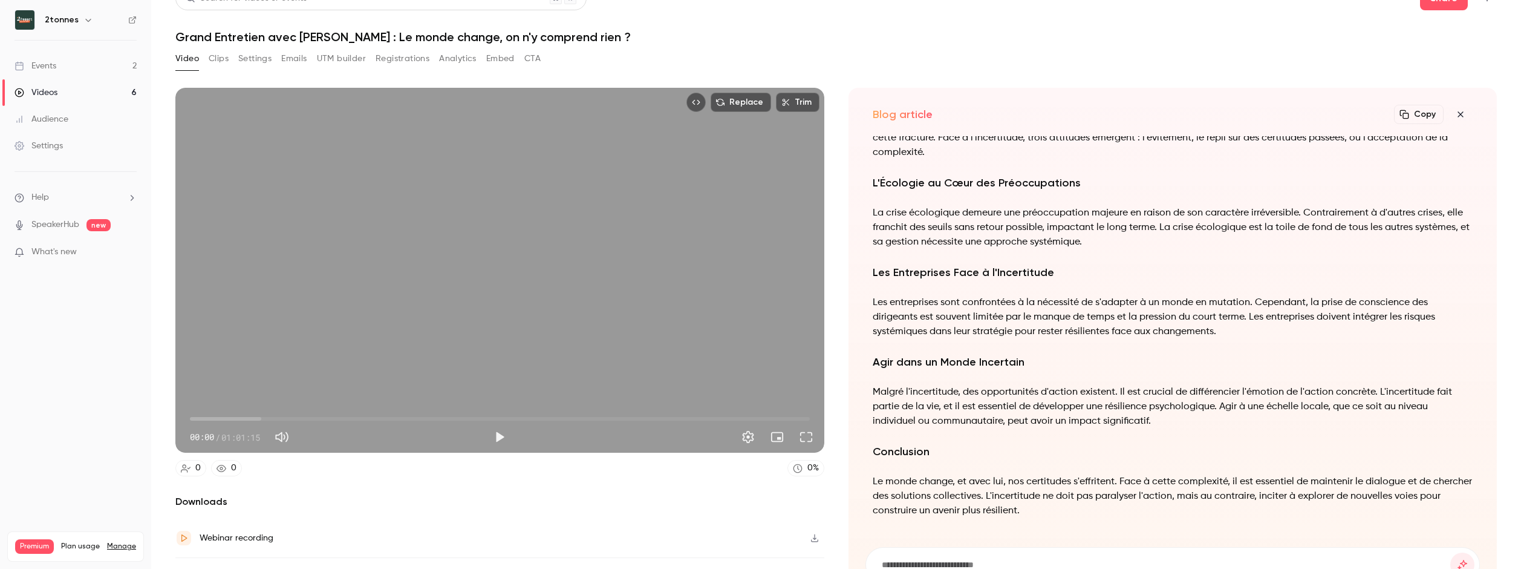
scroll to position [1, 0]
click at [950, 554] on form at bounding box center [1173, 564] width 614 height 34
click at [931, 562] on input at bounding box center [1166, 564] width 570 height 13
type input "**********"
click at [1450, 552] on button "submit" at bounding box center [1462, 564] width 24 height 24
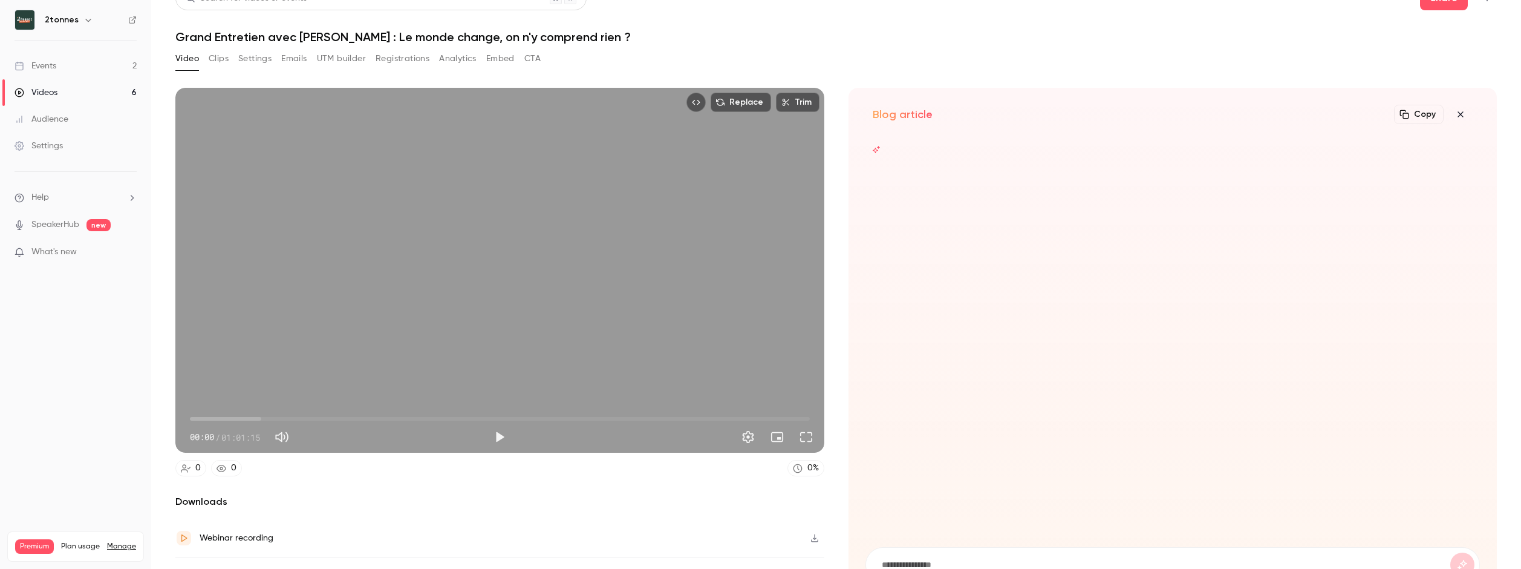
scroll to position [47, 0]
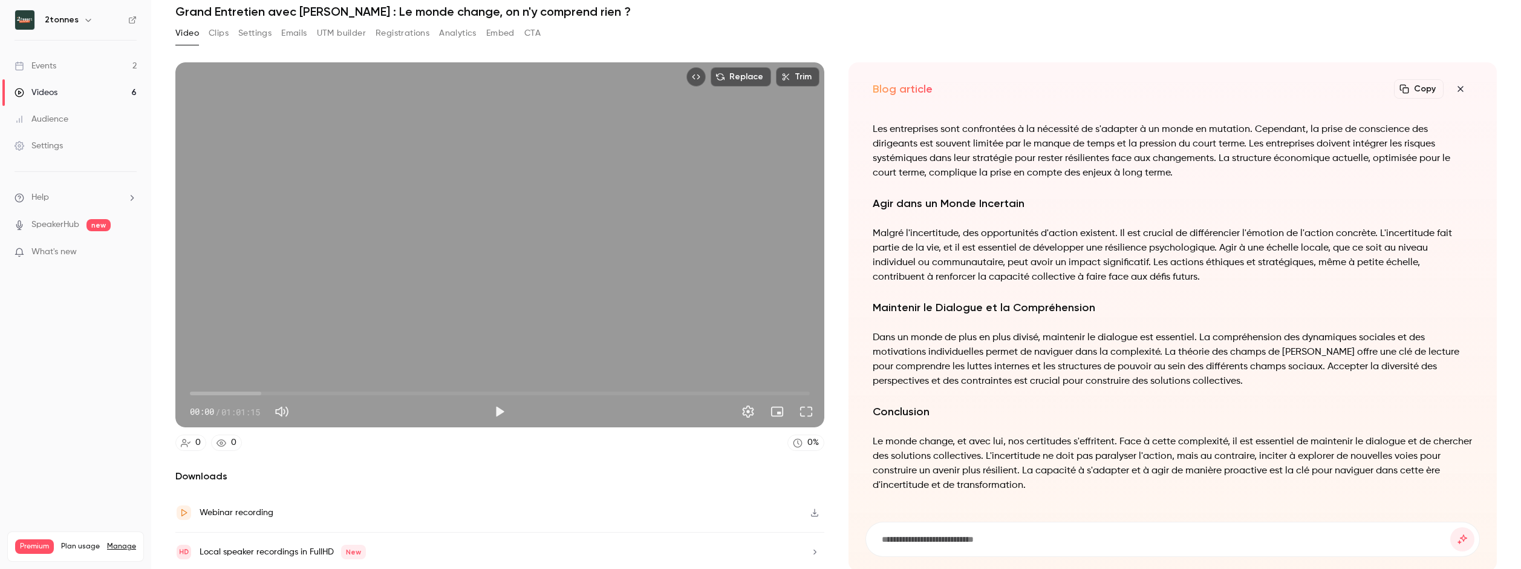
click at [1421, 86] on button "Copy" at bounding box center [1419, 88] width 50 height 19
click at [87, 67] on link "Events 2" at bounding box center [75, 66] width 151 height 27
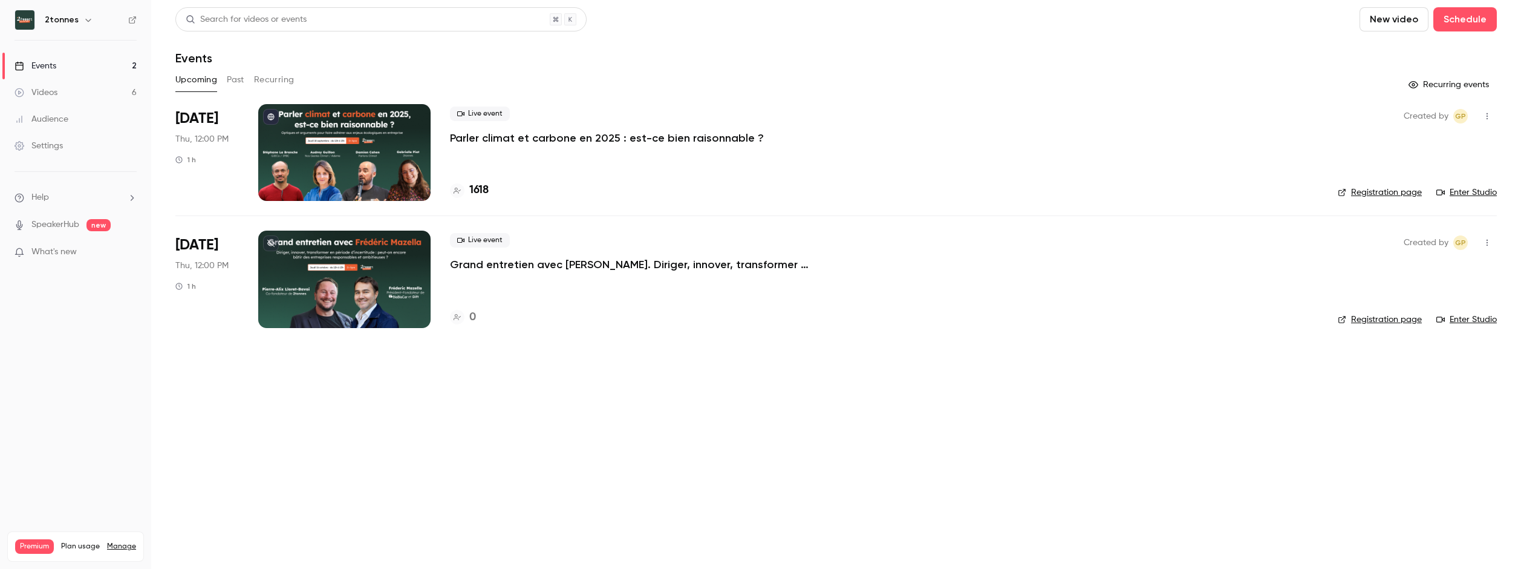
click at [353, 149] on div at bounding box center [344, 152] width 172 height 97
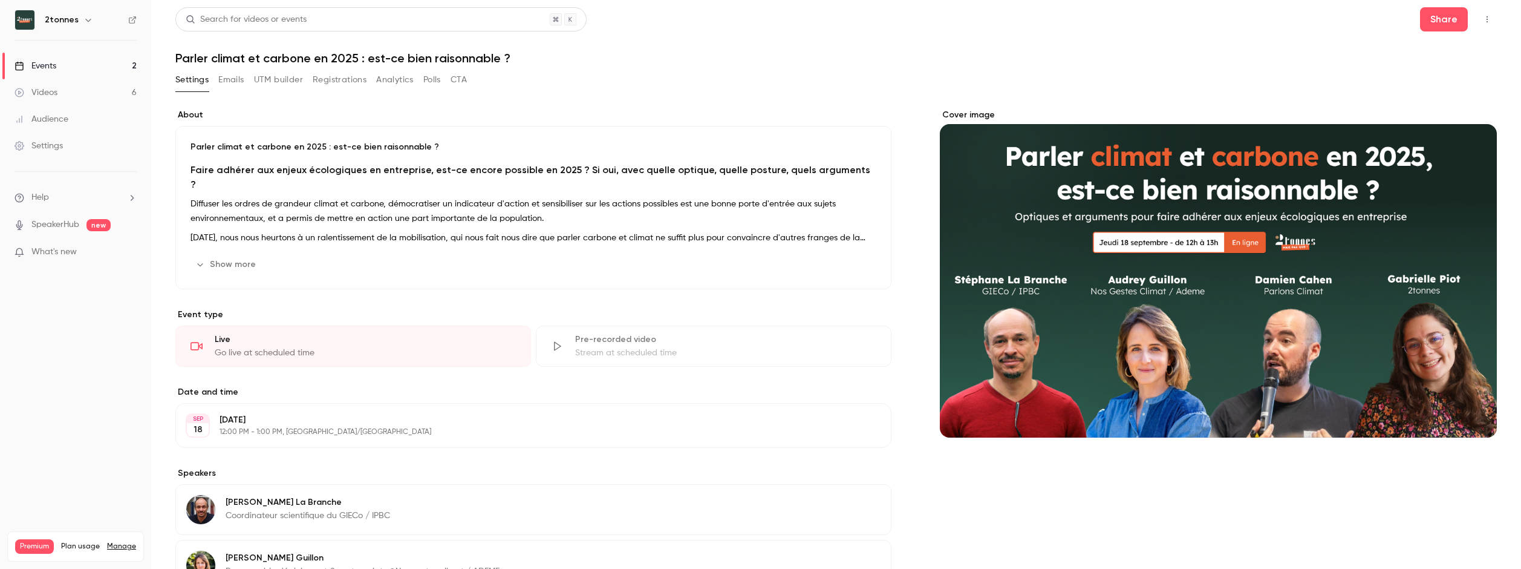
click at [82, 91] on link "Videos 6" at bounding box center [75, 92] width 151 height 27
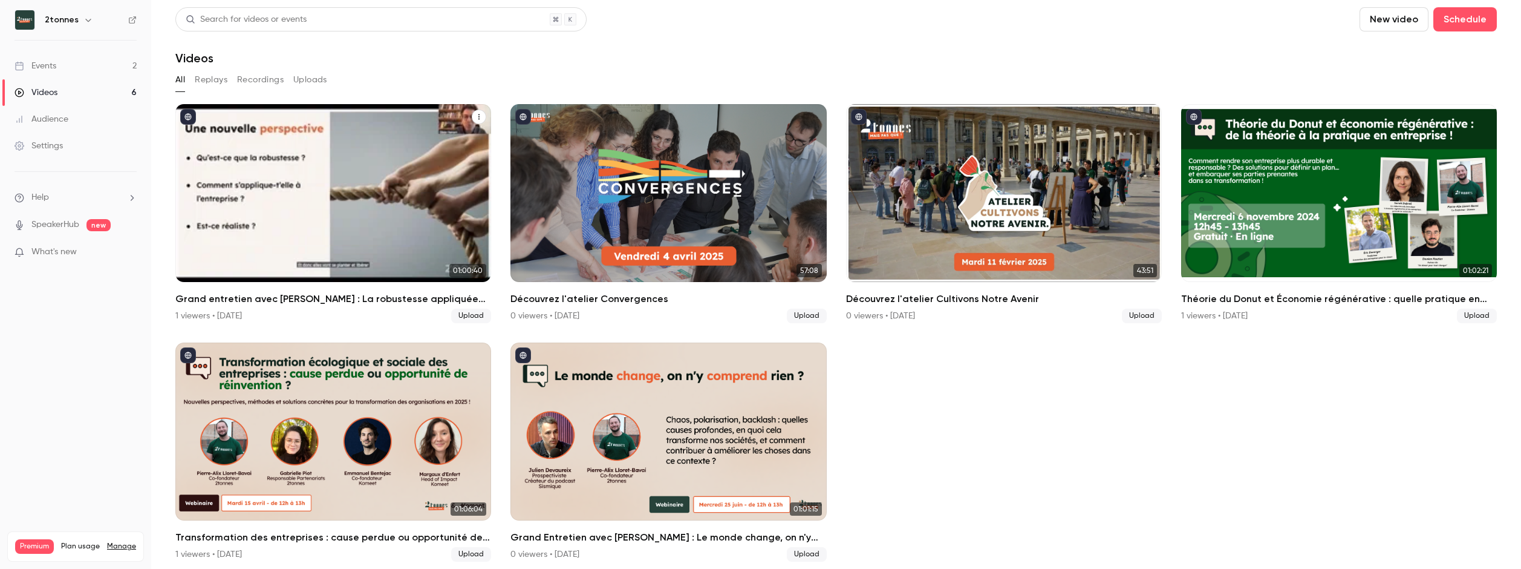
click at [308, 211] on div "Grand entretien avec Olivier Hamant : La robustesse appliquée aux entreprises" at bounding box center [333, 193] width 316 height 178
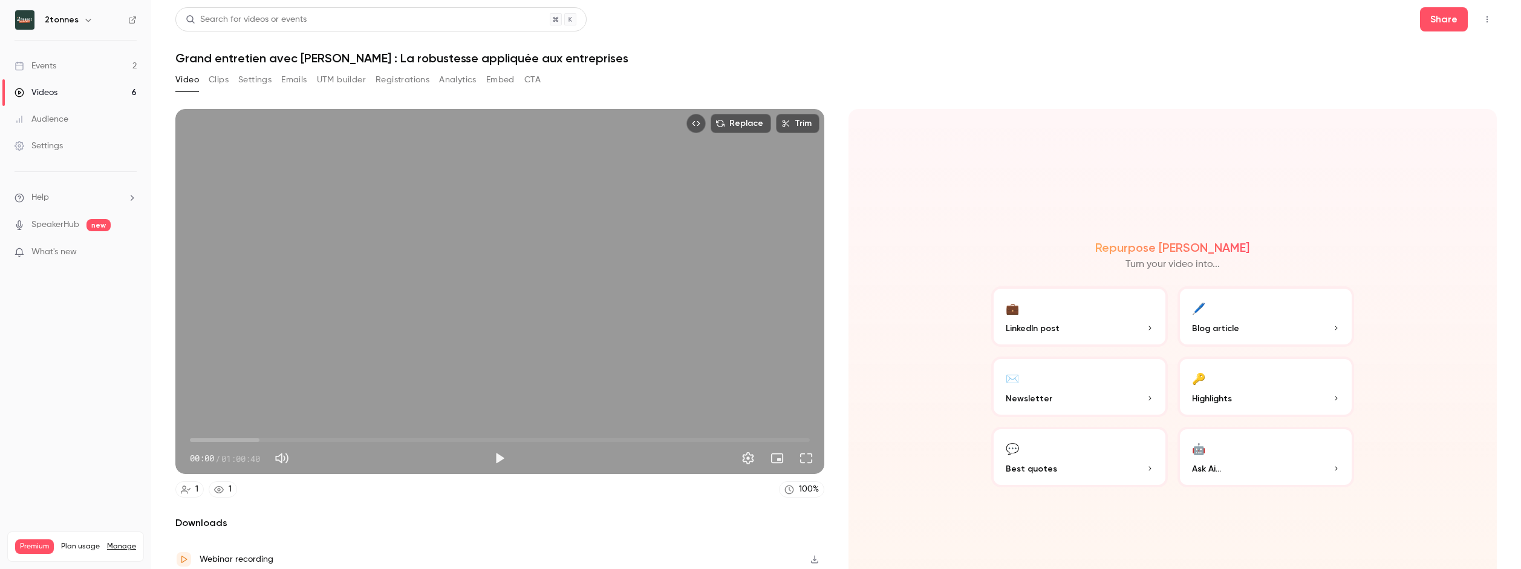
click at [224, 83] on button "Clips" at bounding box center [219, 79] width 20 height 19
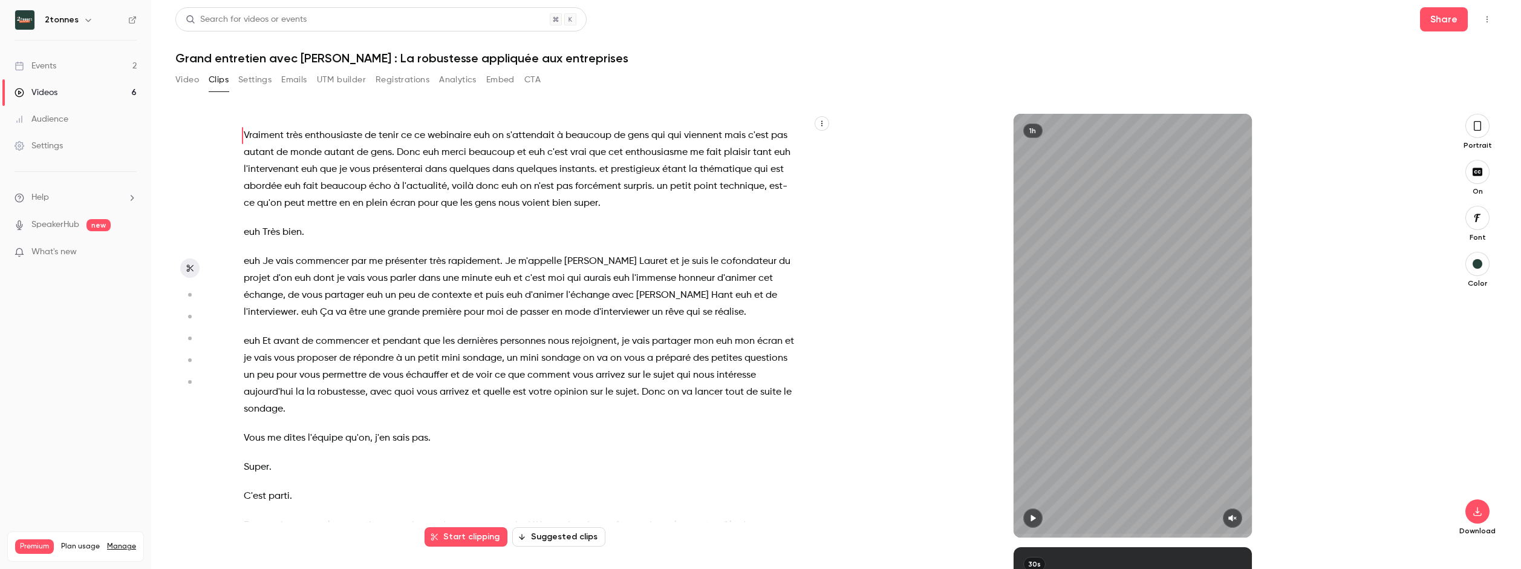
click at [472, 201] on span "les" at bounding box center [466, 203] width 12 height 17
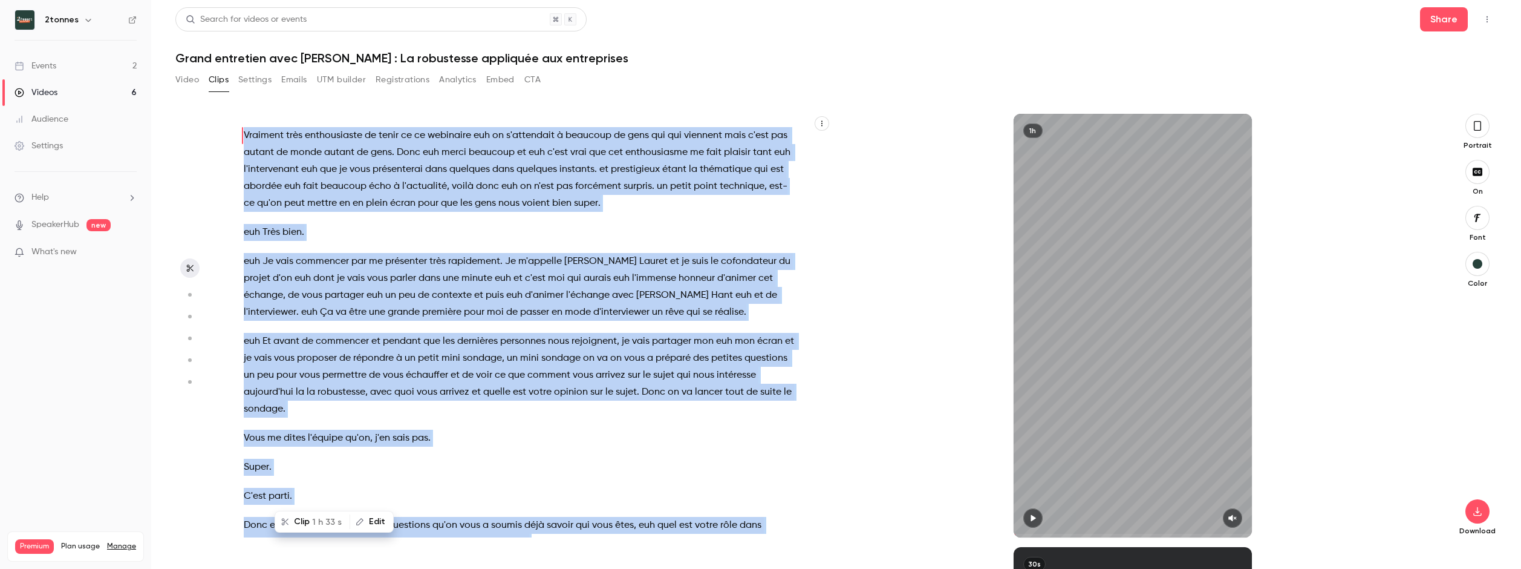
type input "*"
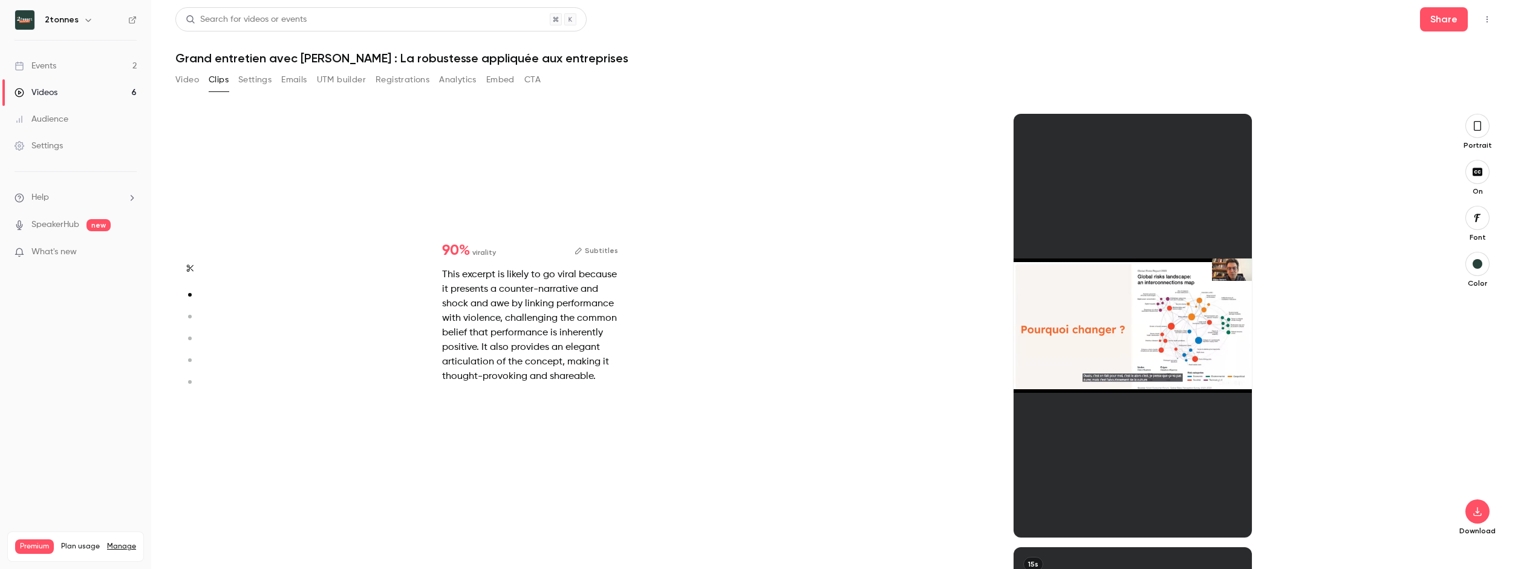
scroll to position [433, 0]
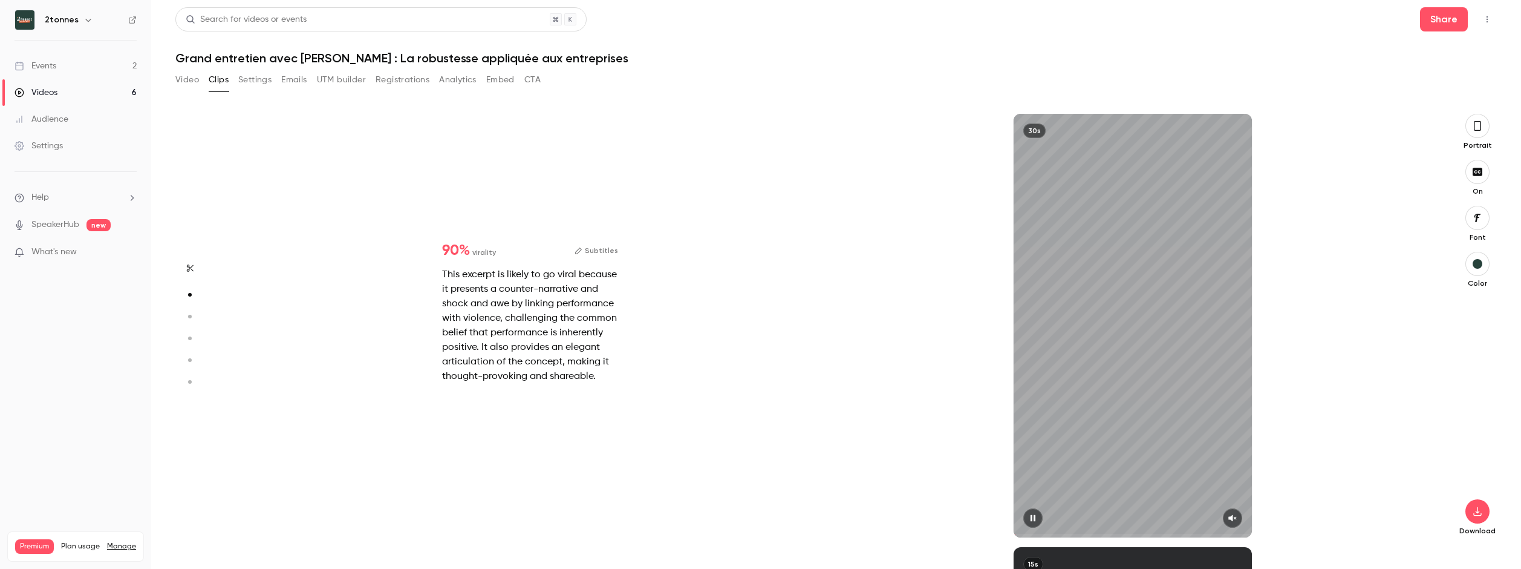
type input "*"
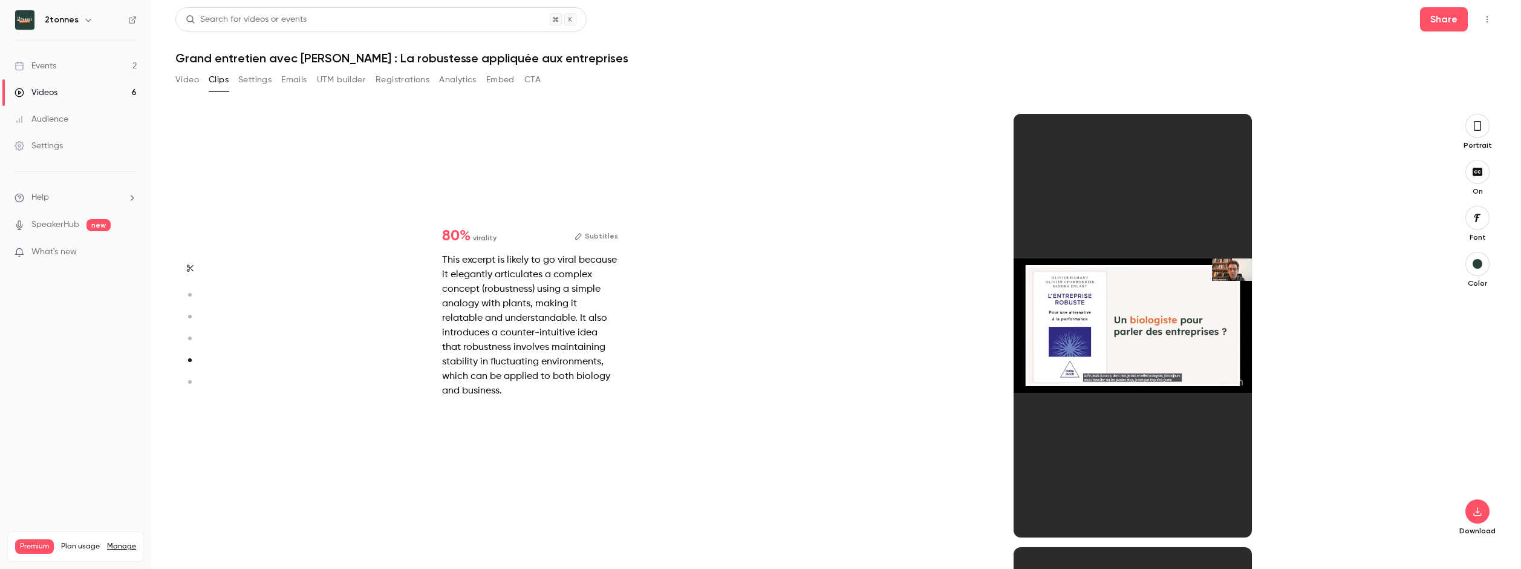
scroll to position [1732, 0]
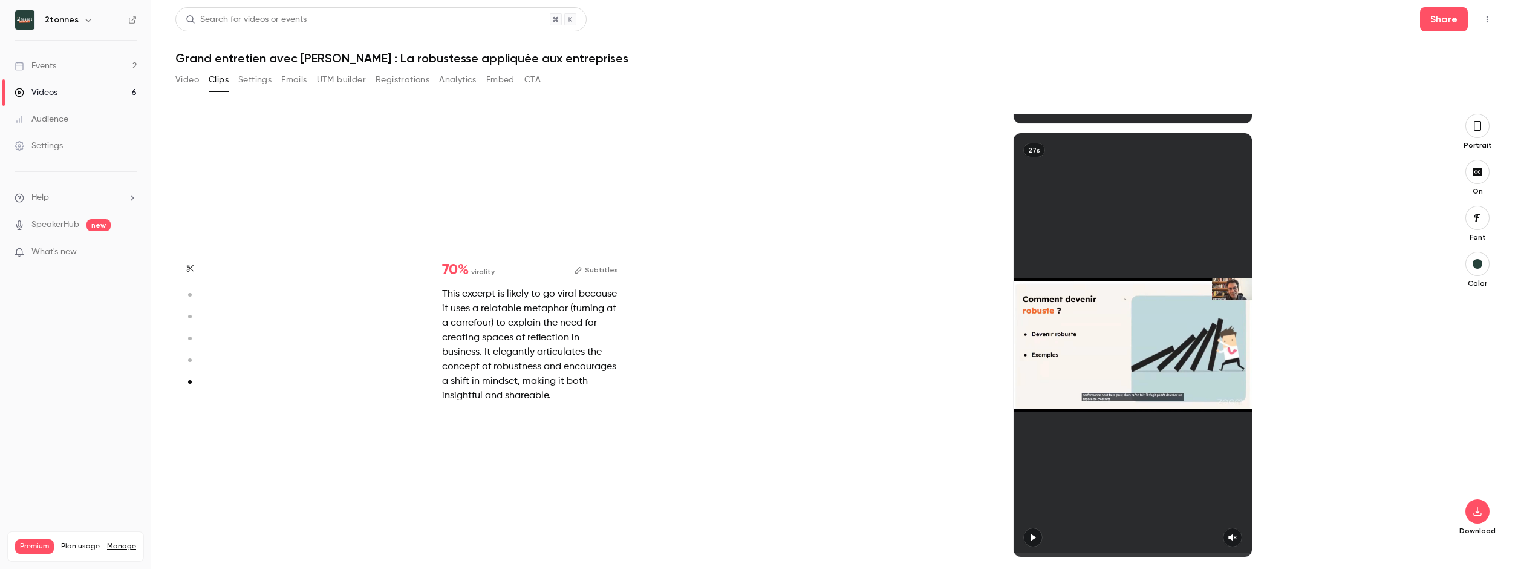
type input "*"
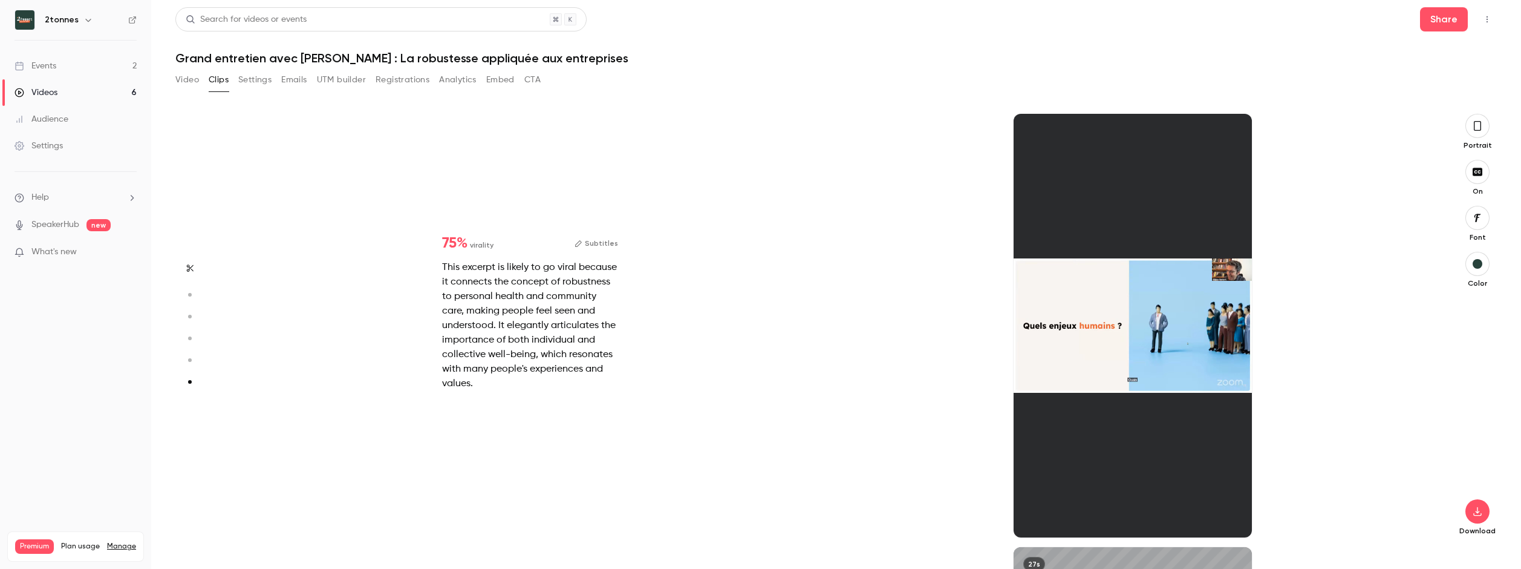
type input "*"
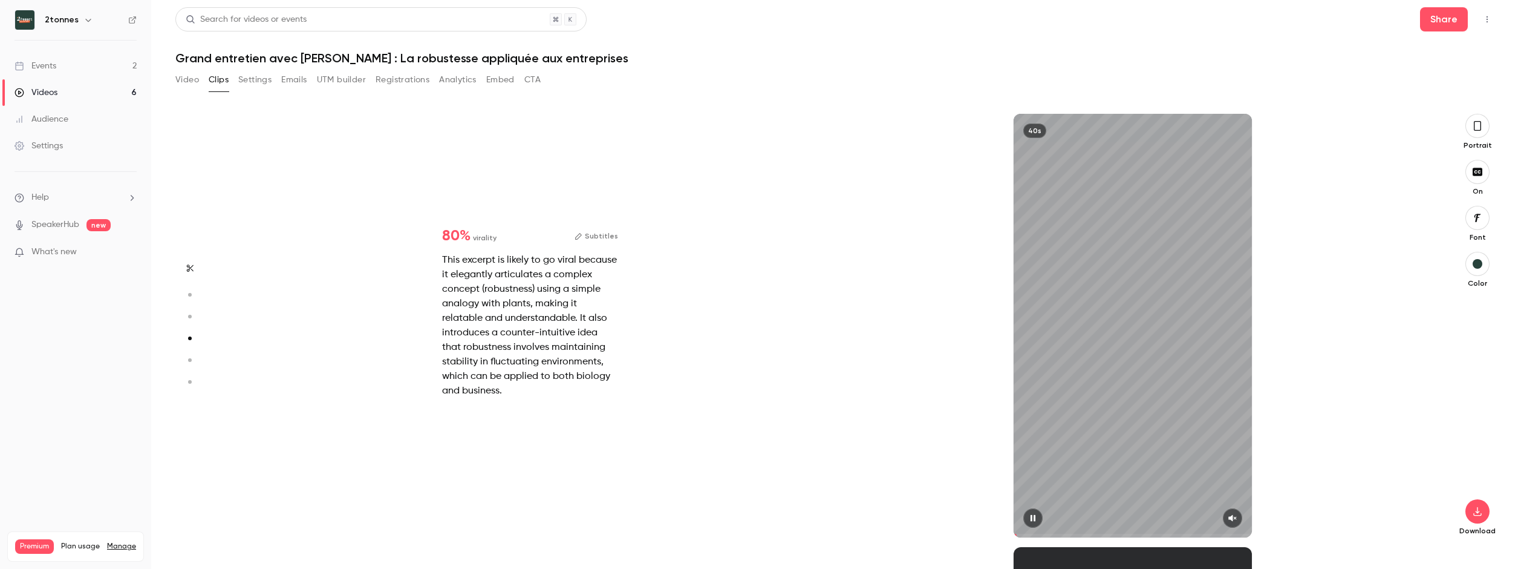
type input "*"
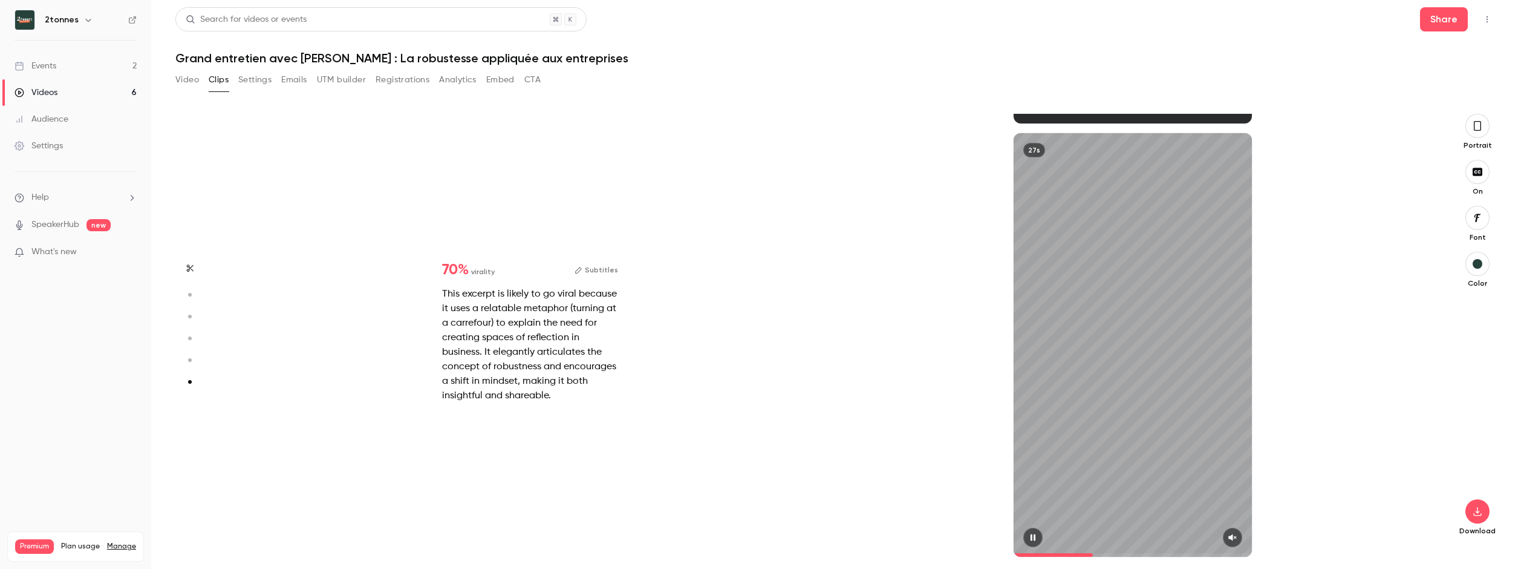
type input "*"
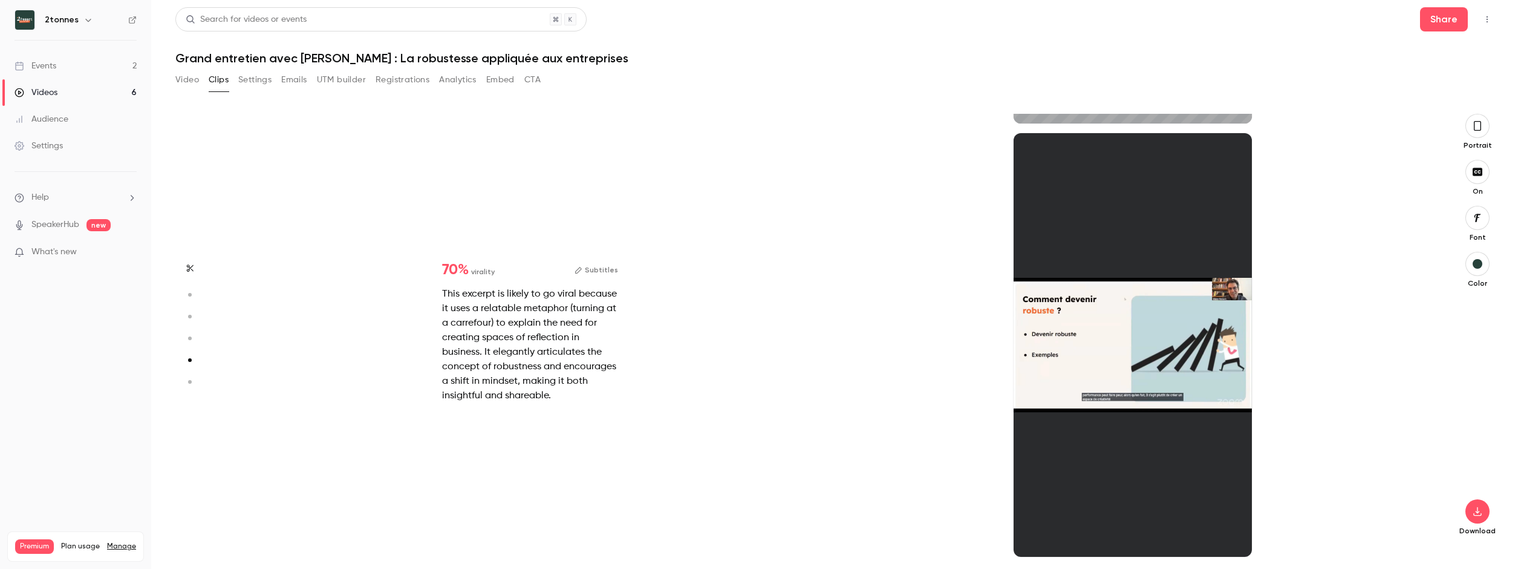
type input "*"
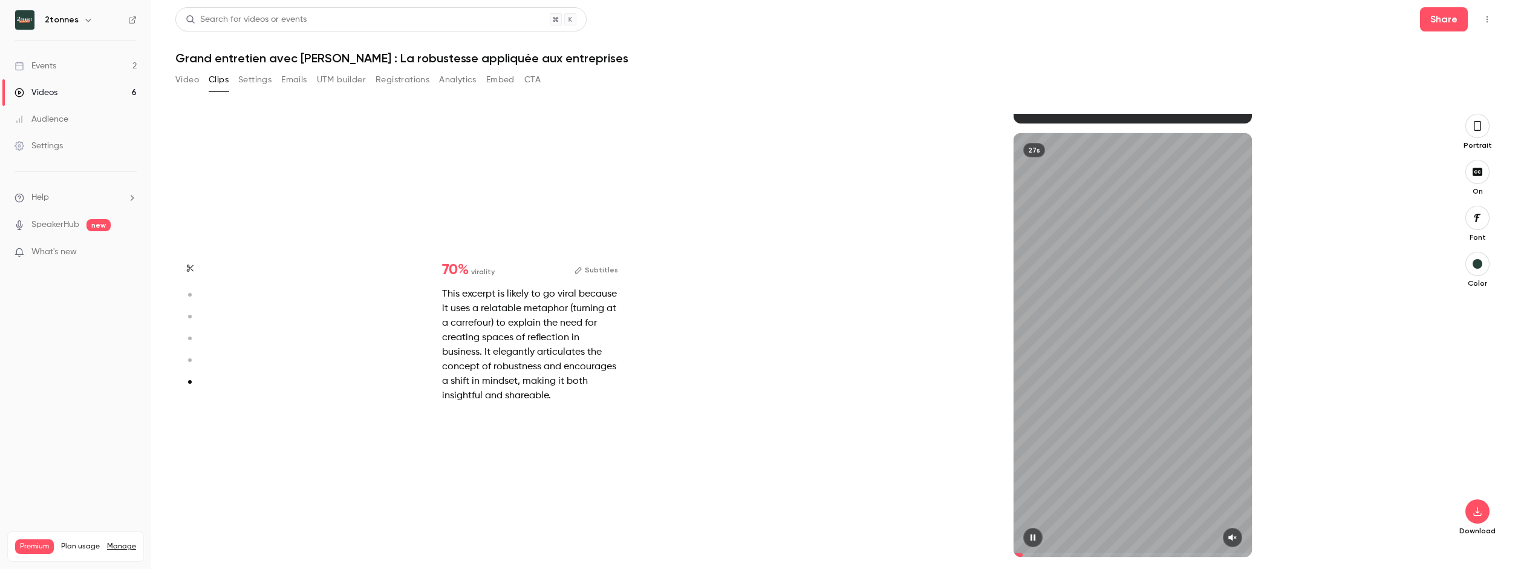
click at [1105, 470] on div "27s" at bounding box center [1133, 344] width 238 height 423
click at [1475, 227] on button "button" at bounding box center [1477, 218] width 24 height 24
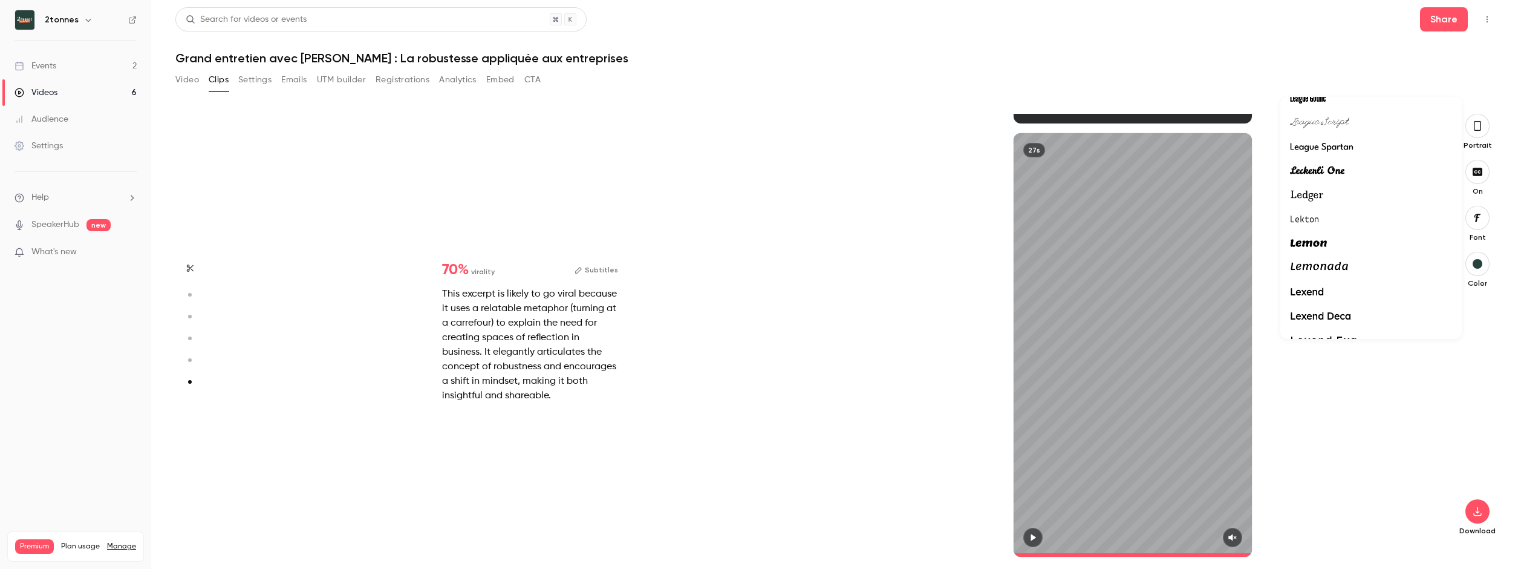
click at [1343, 292] on div at bounding box center [1371, 292] width 162 height 16
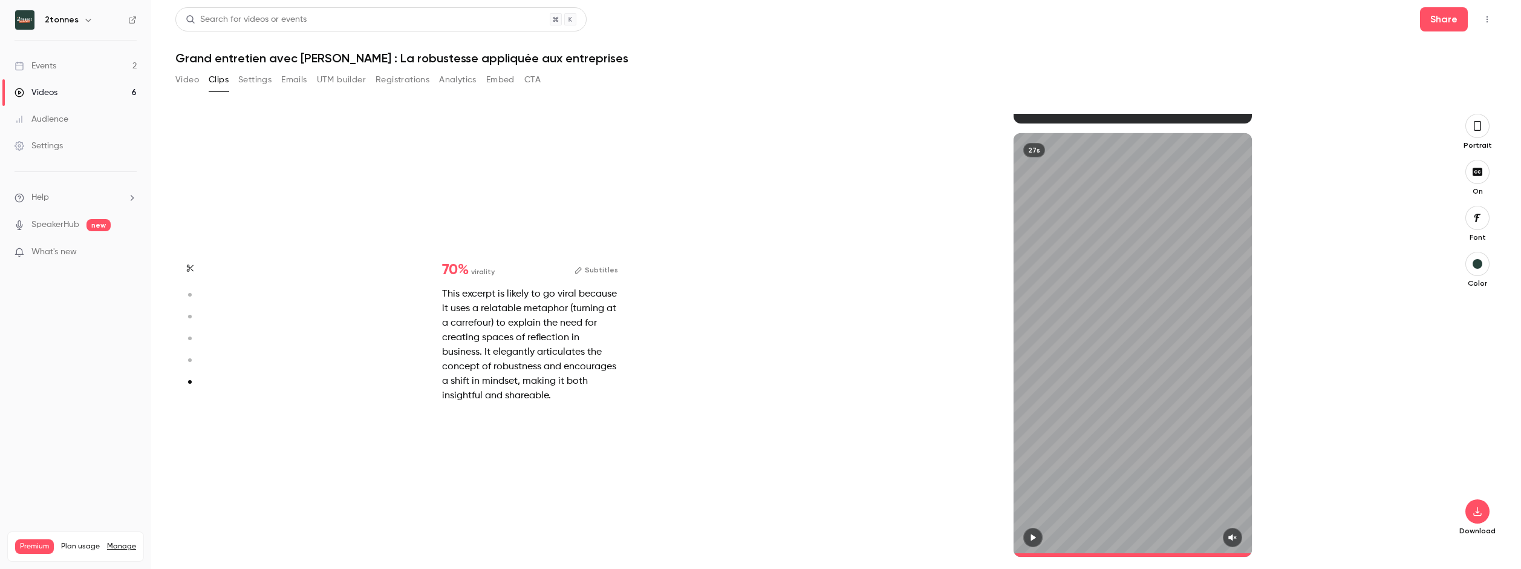
click at [1103, 233] on div "27s" at bounding box center [1133, 344] width 238 height 423
click at [1038, 337] on div "27s" at bounding box center [1133, 344] width 238 height 423
click at [1228, 539] on icon "button" at bounding box center [1233, 537] width 10 height 8
type input "*"
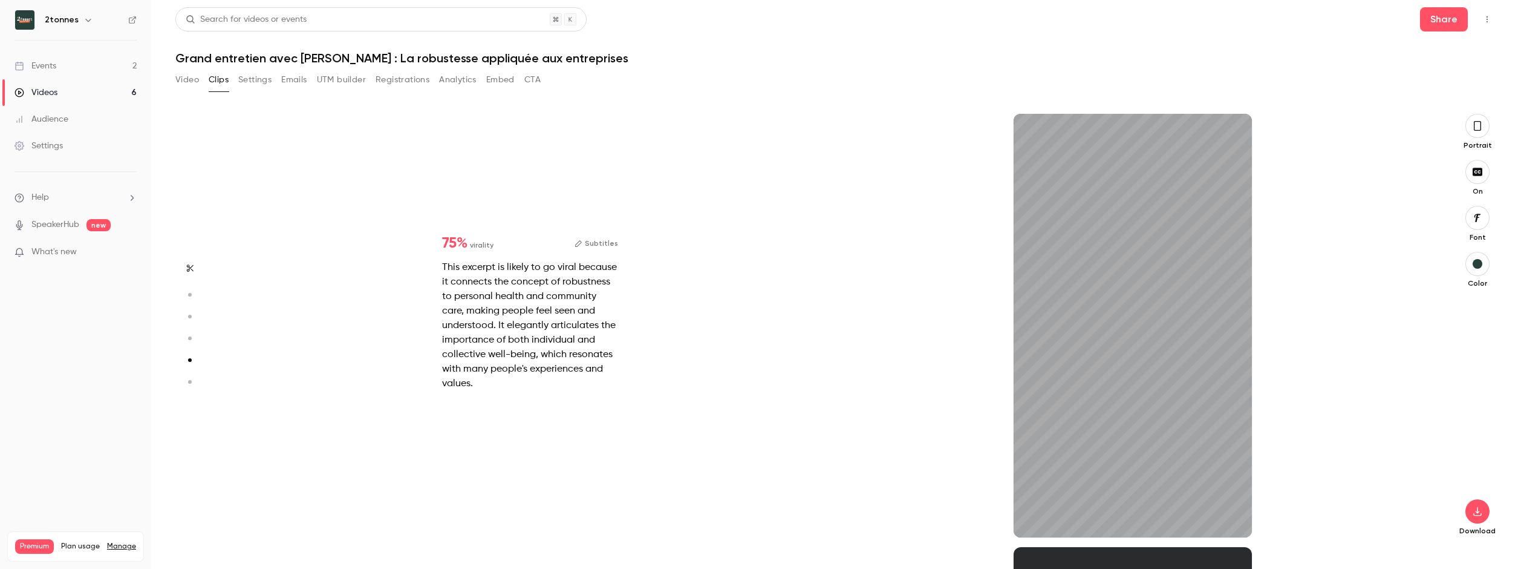
scroll to position [1732, 0]
click at [1238, 520] on button "button" at bounding box center [1232, 517] width 19 height 19
drag, startPoint x: 1043, startPoint y: 536, endPoint x: 1002, endPoint y: 539, distance: 41.3
click at [1002, 539] on div "Start clipping Suggested clips 1h 90 % virality Subtitles This excerpt is likel…" at bounding box center [831, 341] width 1205 height 455
click at [1476, 224] on button "button" at bounding box center [1477, 218] width 24 height 24
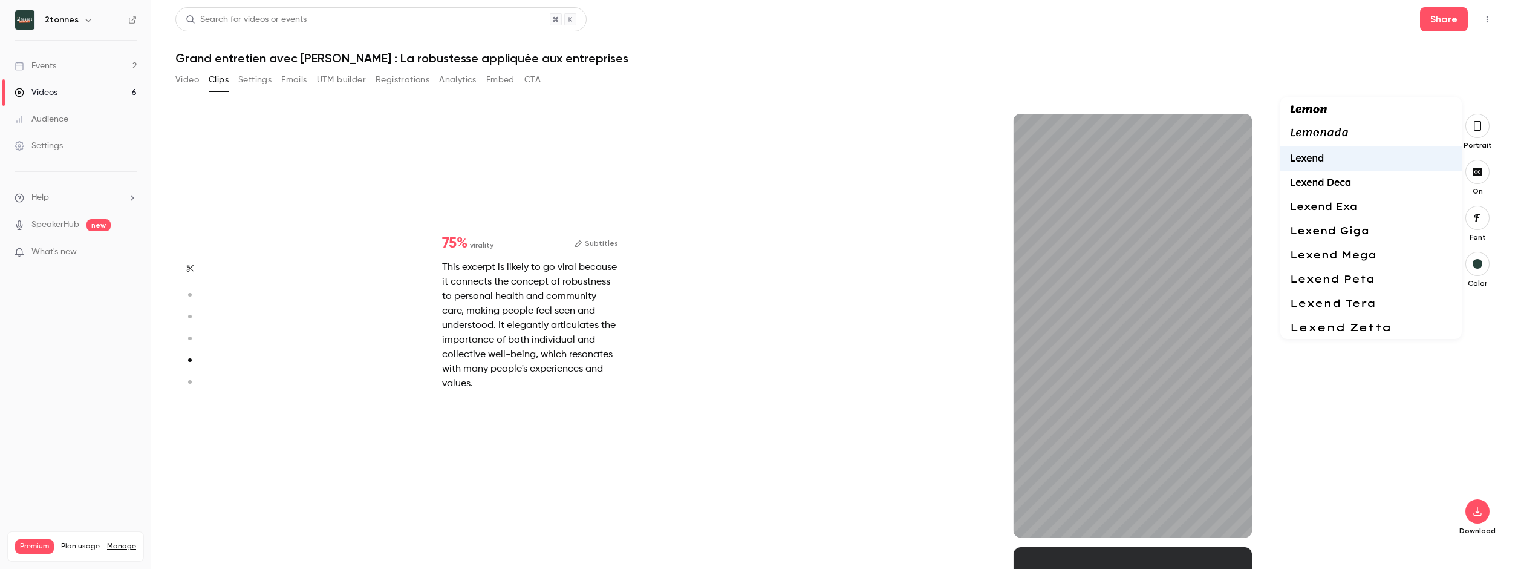
scroll to position [15929, 0]
click at [1346, 173] on div at bounding box center [1371, 171] width 162 height 16
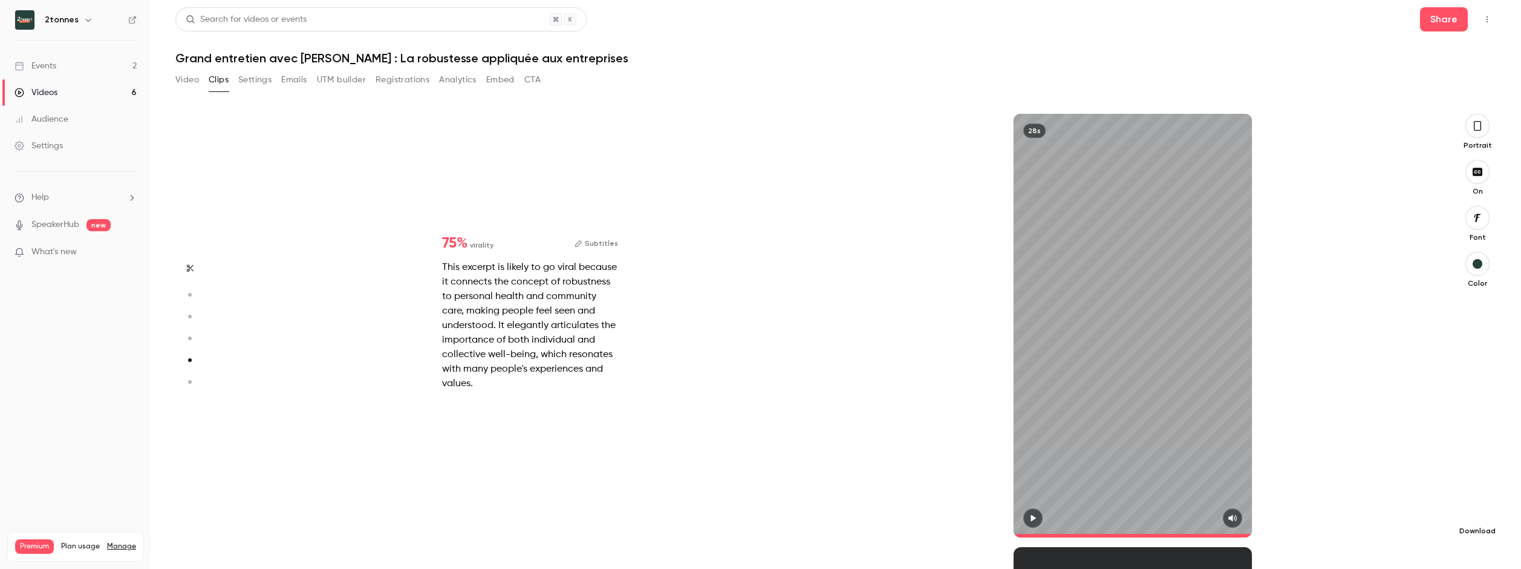
click at [1481, 511] on icon "button" at bounding box center [1477, 511] width 15 height 10
type input "*"
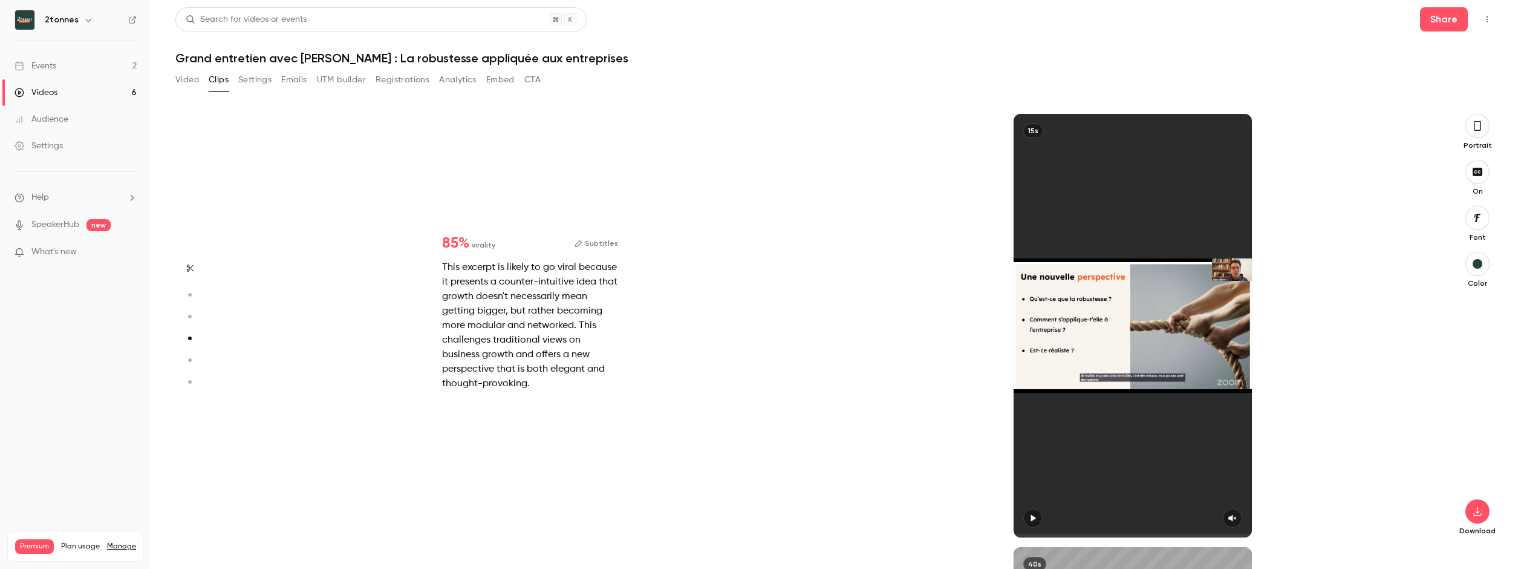
type input "*"
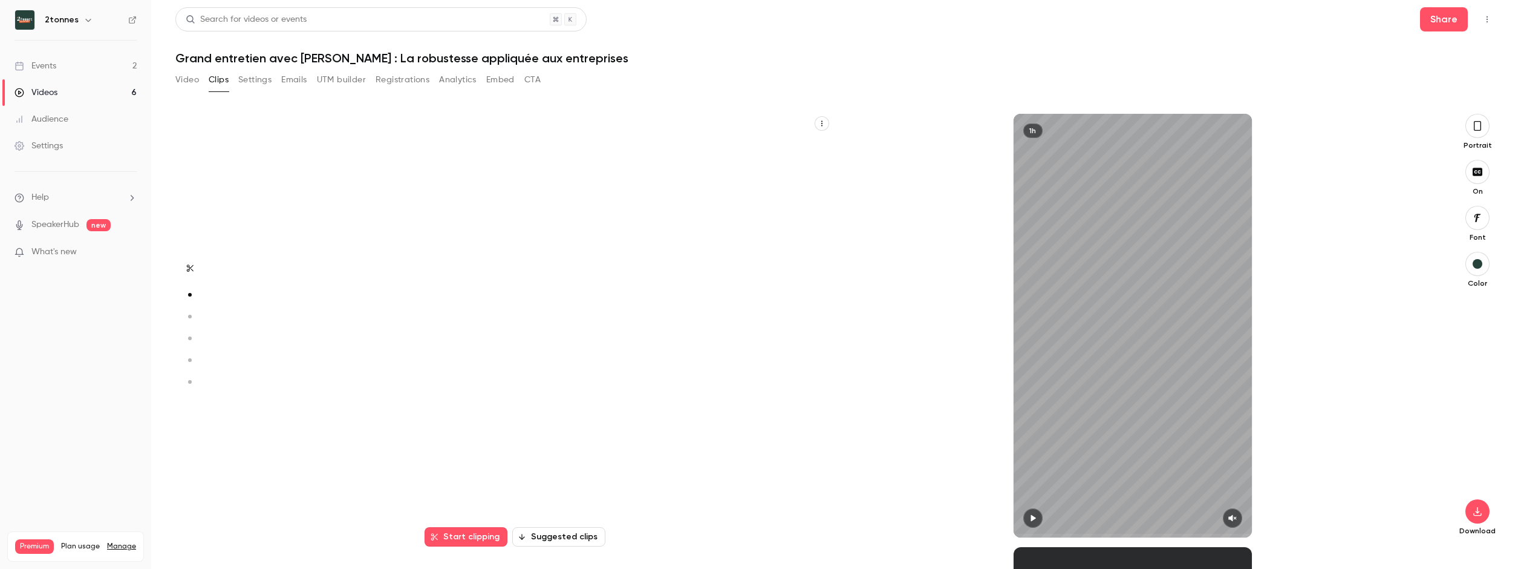
scroll to position [433, 0]
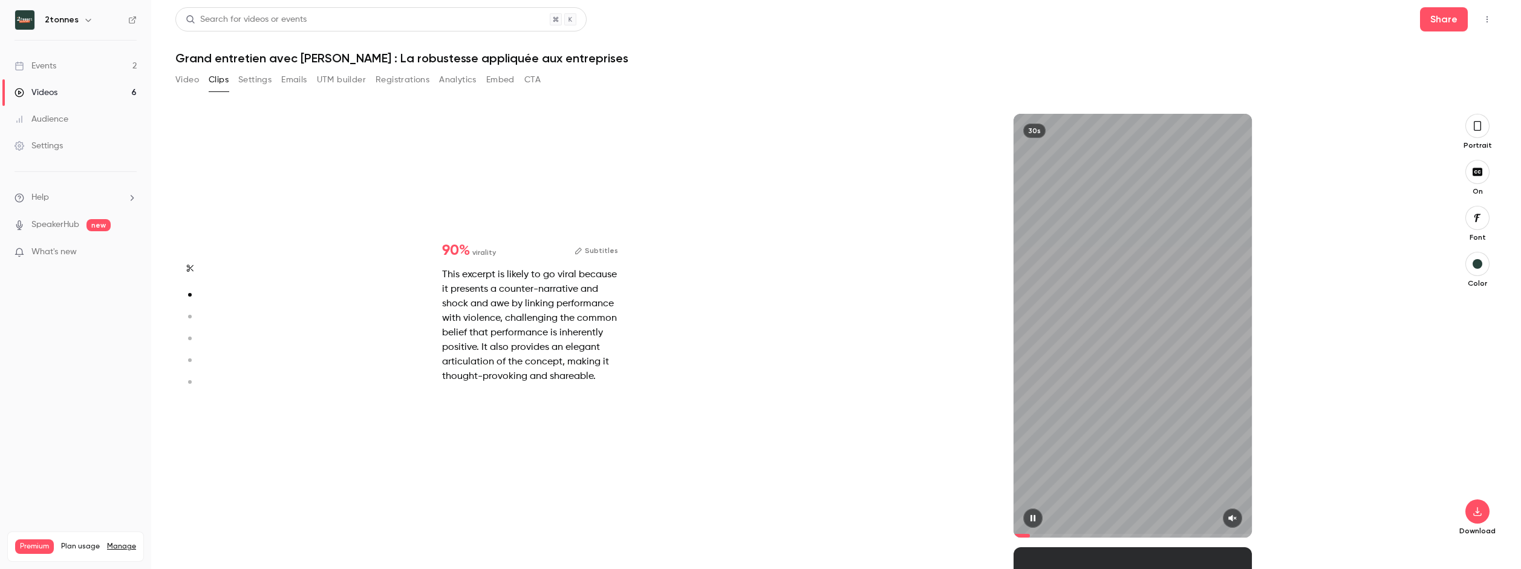
click at [1232, 520] on icon "button" at bounding box center [1232, 518] width 8 height 7
drag, startPoint x: 1028, startPoint y: 533, endPoint x: 943, endPoint y: 533, distance: 85.3
click at [943, 533] on div "30s" at bounding box center [1133, 325] width 603 height 423
type input "*"
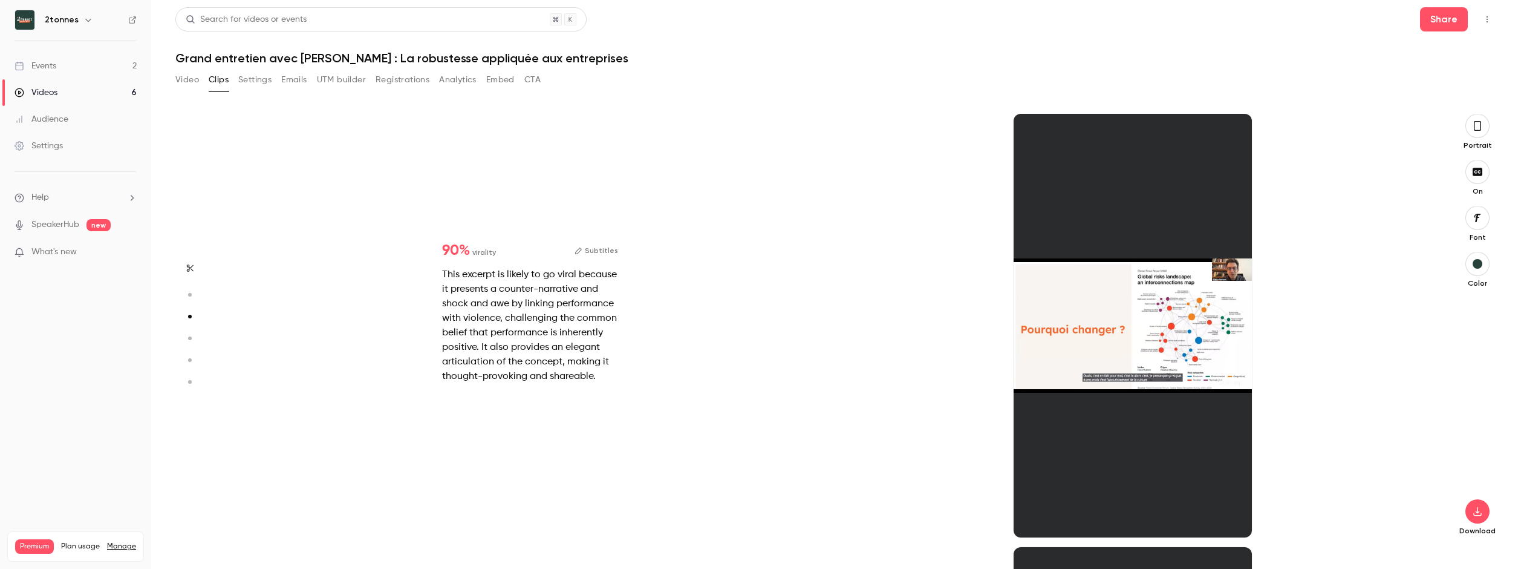
scroll to position [866, 0]
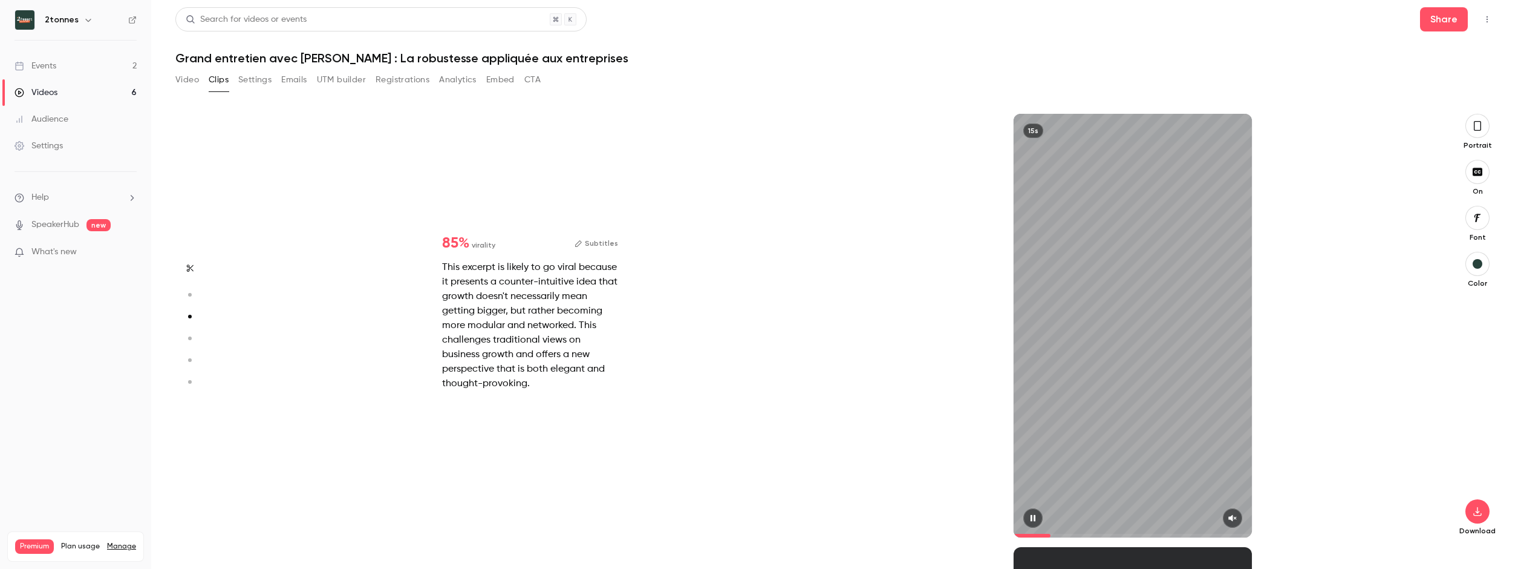
click at [1237, 519] on button "button" at bounding box center [1232, 517] width 19 height 19
drag, startPoint x: 1050, startPoint y: 534, endPoint x: 984, endPoint y: 532, distance: 65.9
click at [984, 532] on div "15s" at bounding box center [1133, 325] width 603 height 423
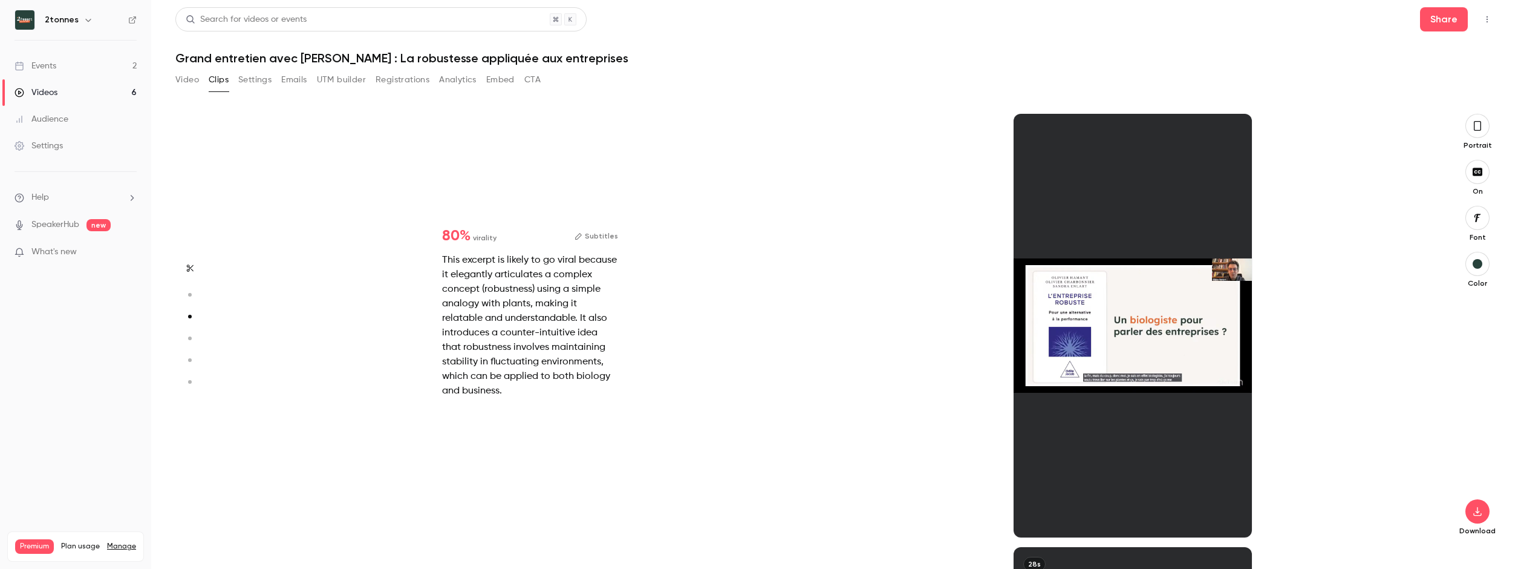
type input "*"
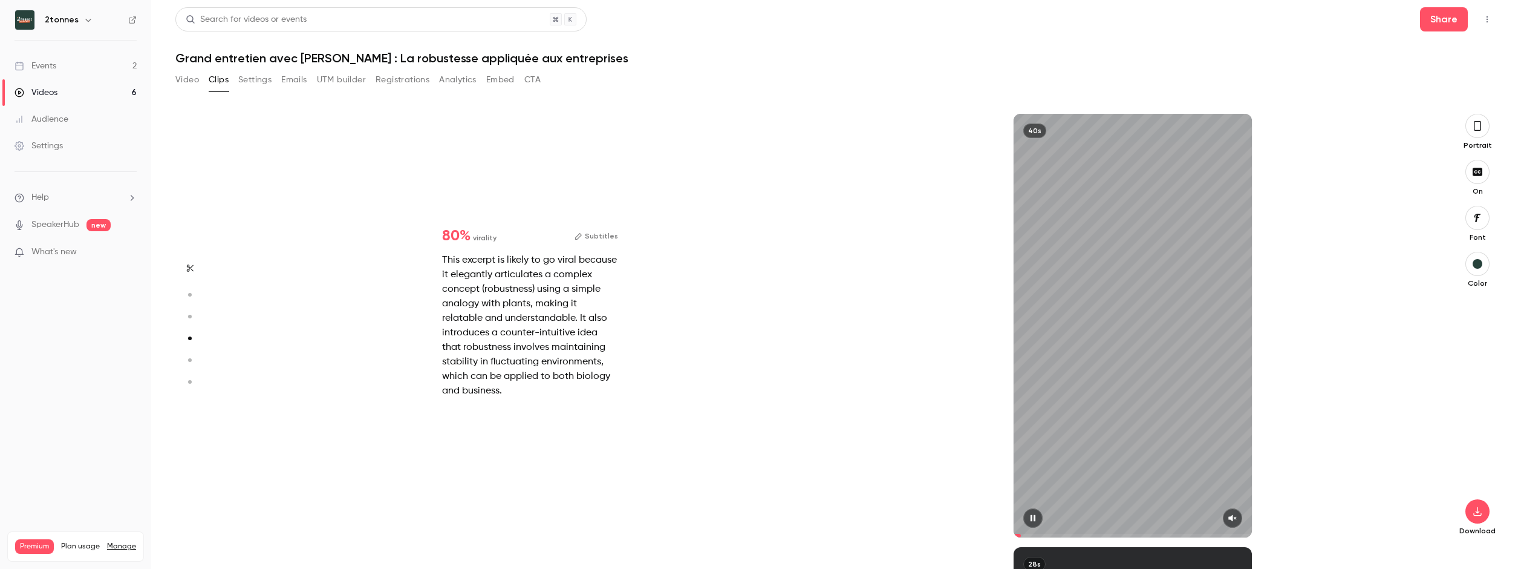
type input "*"
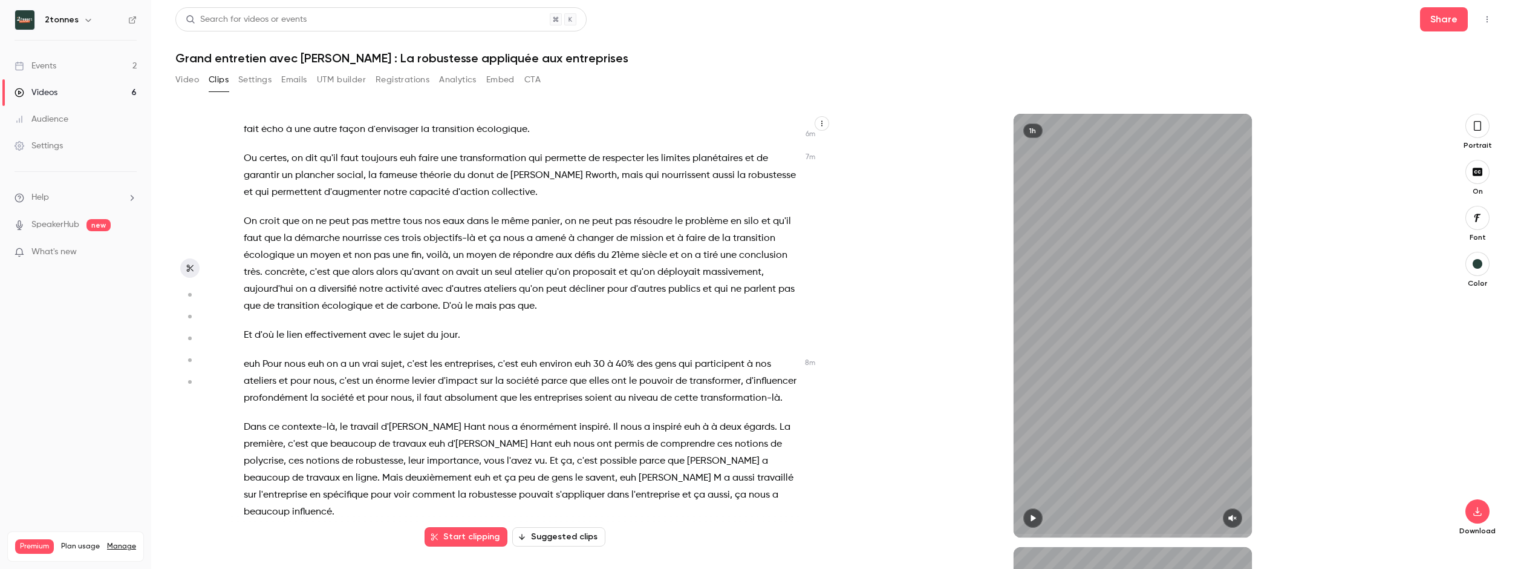
scroll to position [1525, 0]
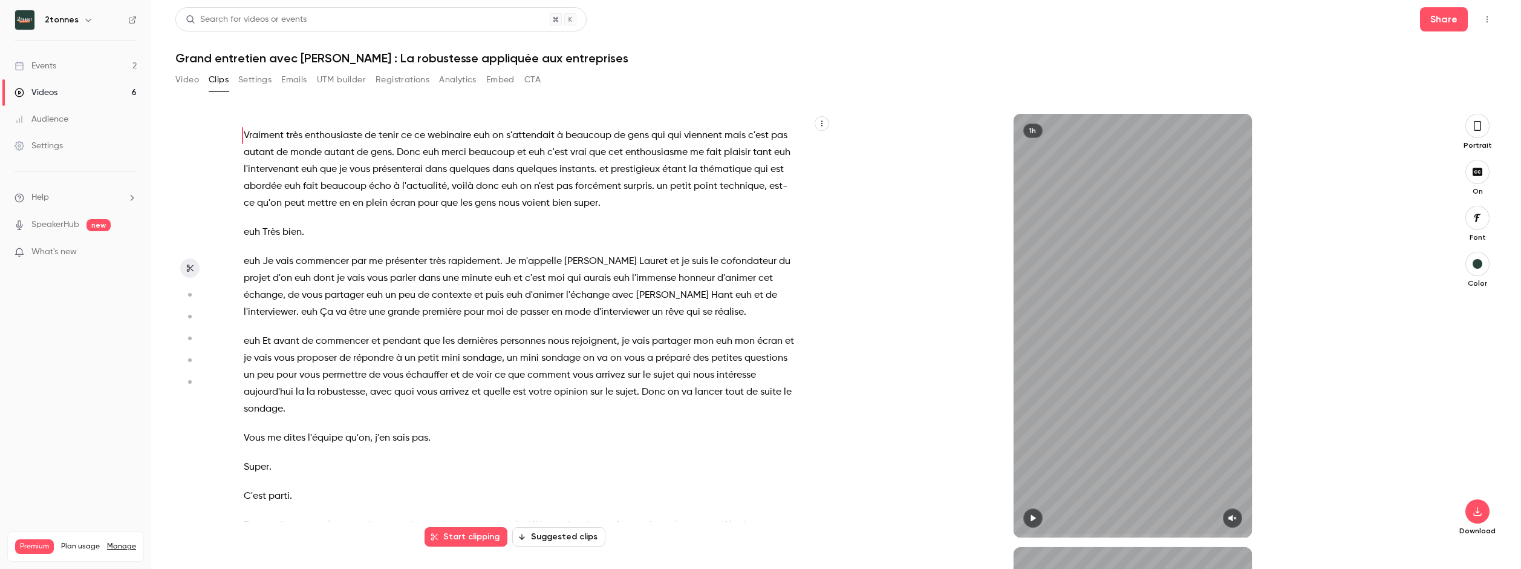
scroll to position [1525, 0]
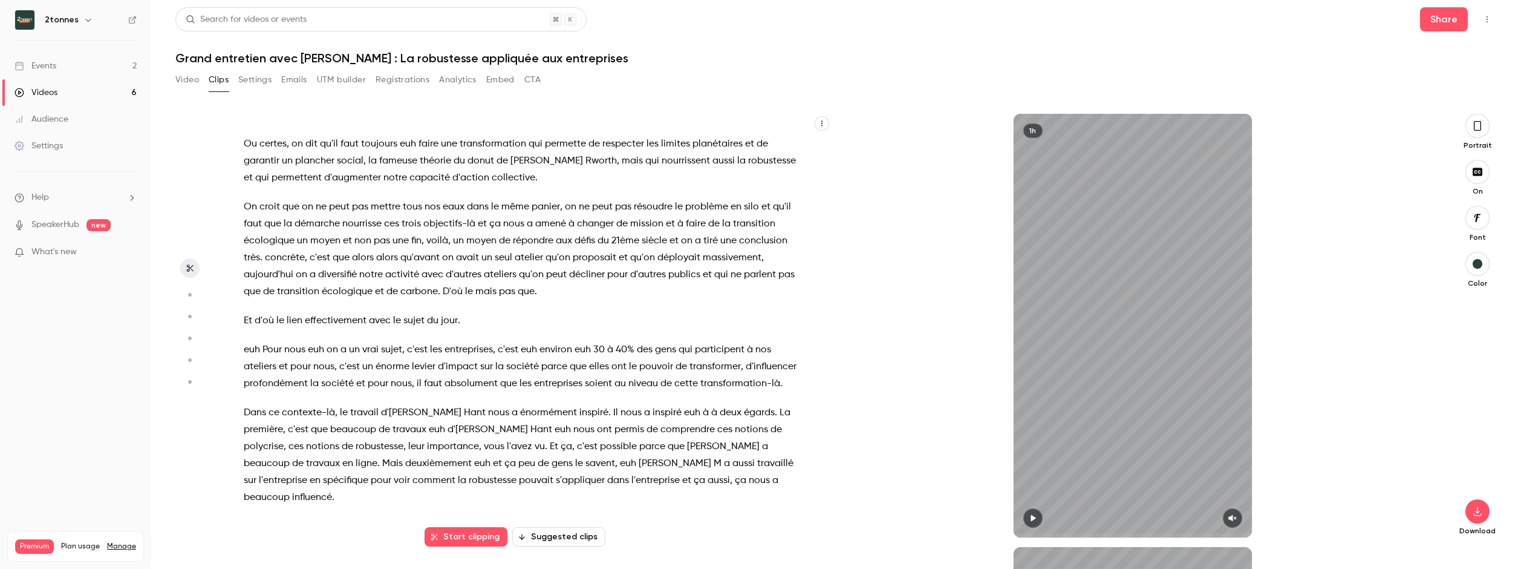
click at [76, 76] on link "Events 2" at bounding box center [75, 66] width 151 height 27
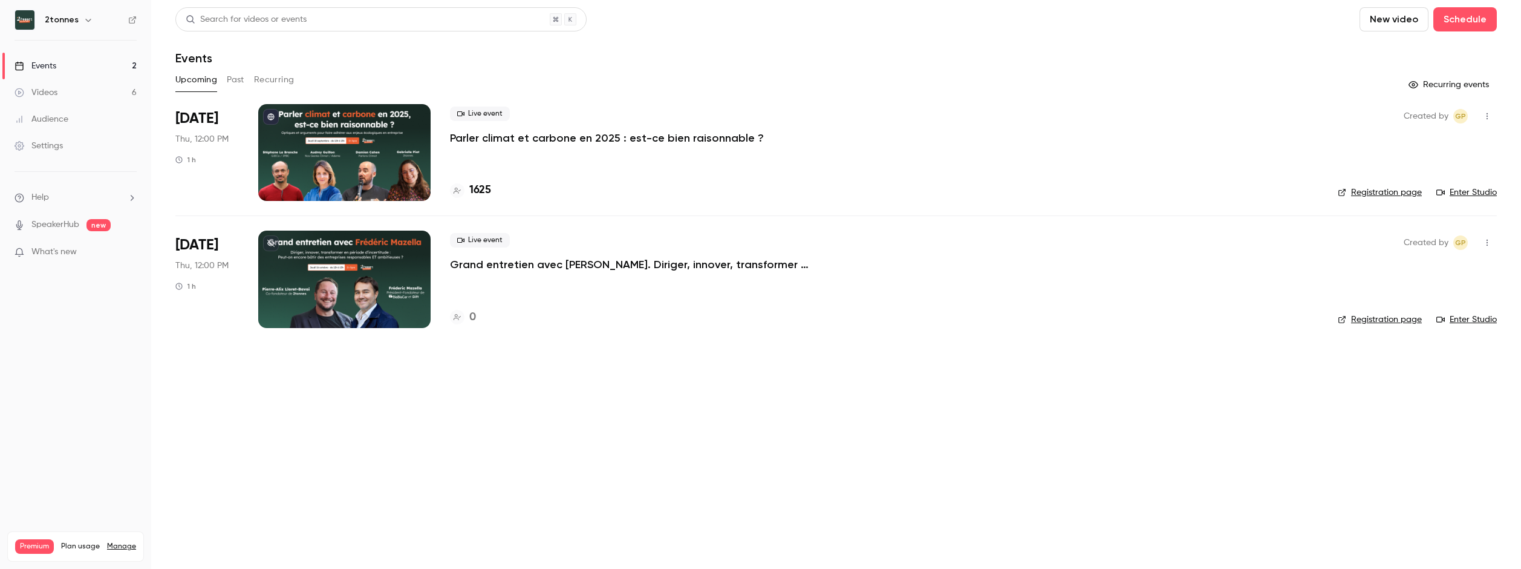
click at [513, 137] on p "Parler climat et carbone en 2025 : est-ce bien raisonnable ?" at bounding box center [607, 138] width 314 height 15
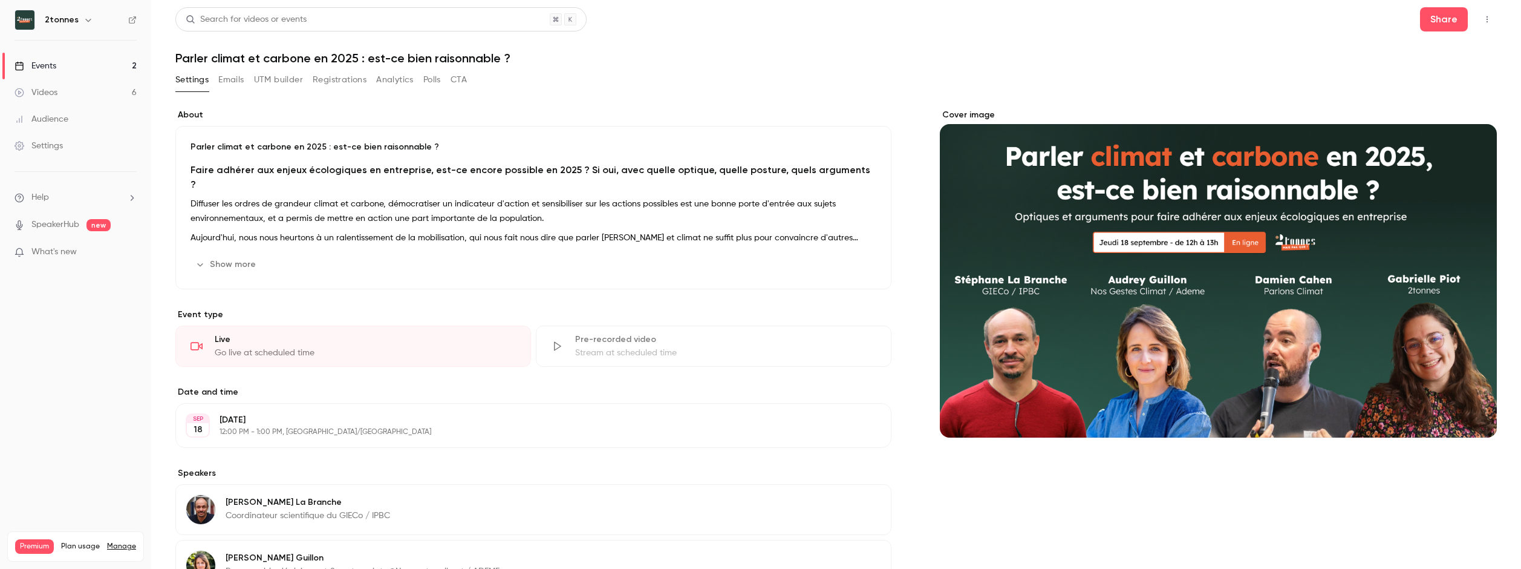
click at [1482, 25] on button "button" at bounding box center [1487, 19] width 19 height 19
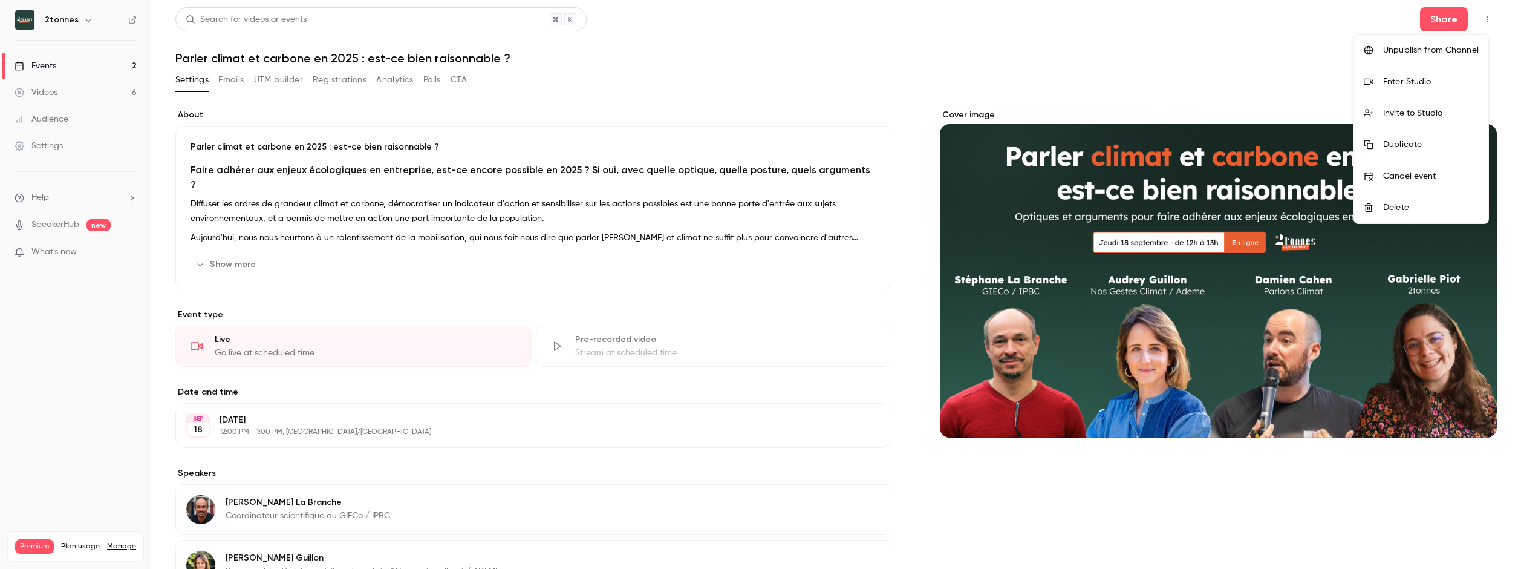
click at [1038, 73] on div at bounding box center [760, 284] width 1521 height 569
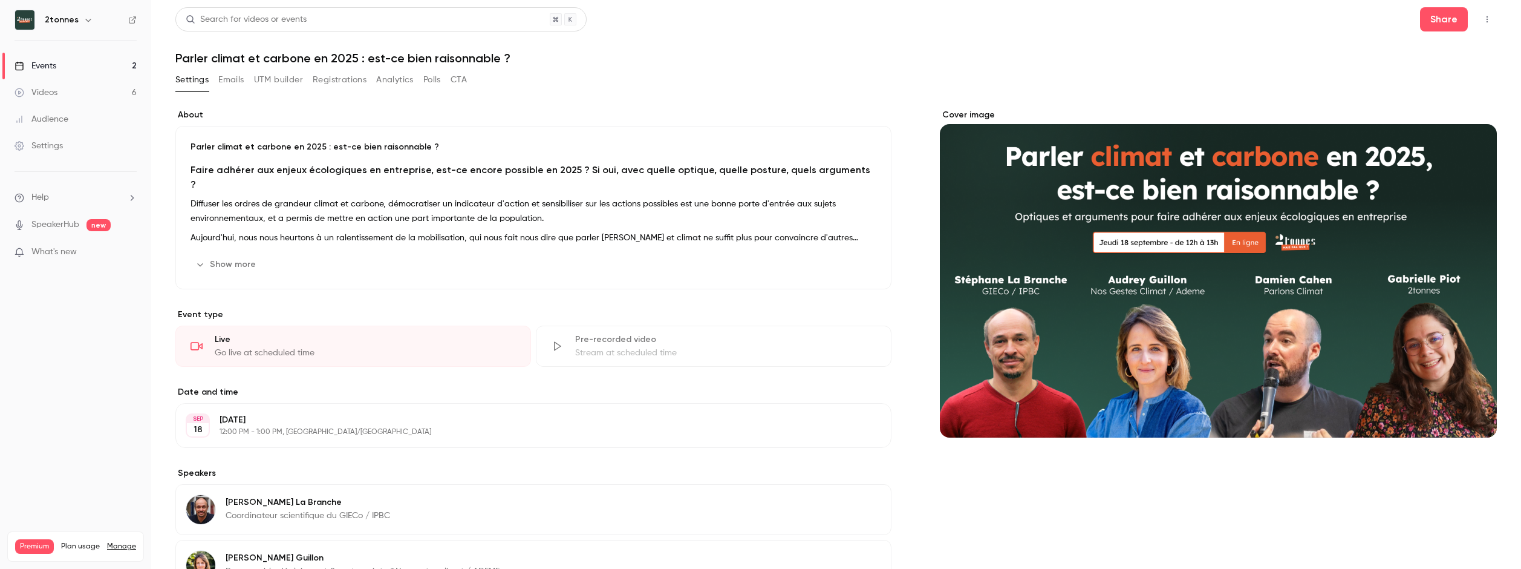
click at [1487, 16] on icon "button" at bounding box center [1487, 19] width 1 height 7
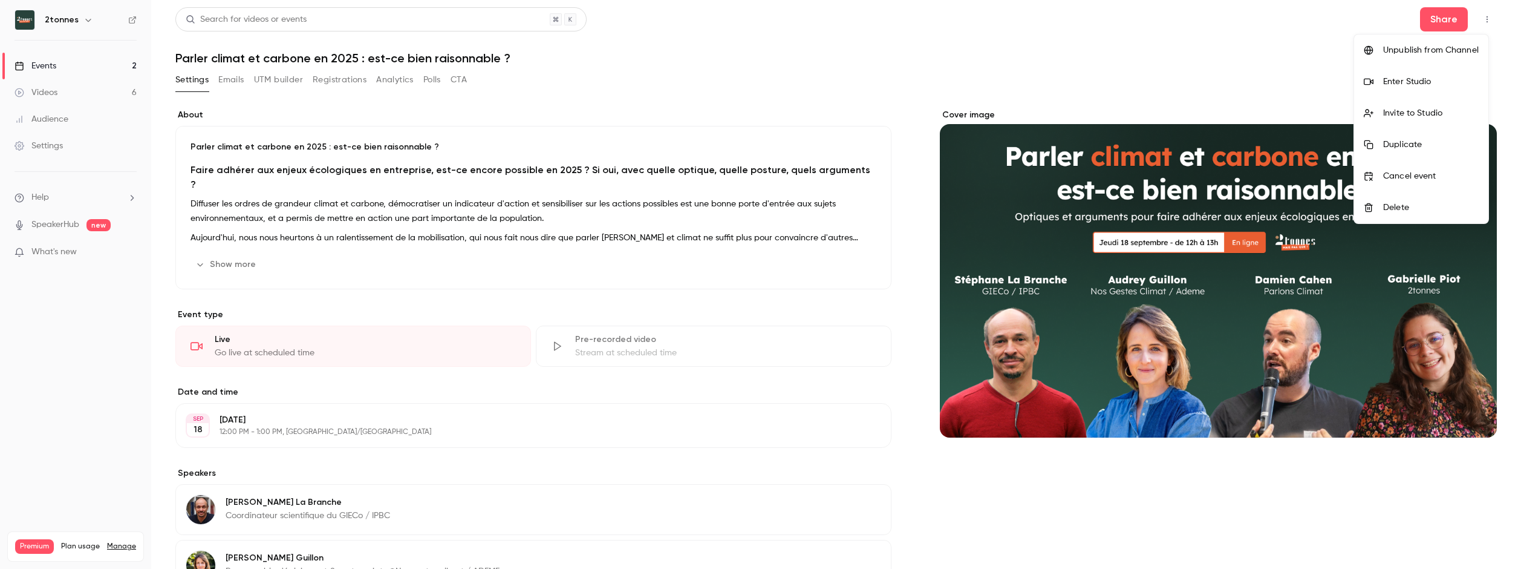
click at [1394, 79] on div "Enter Studio" at bounding box center [1431, 82] width 96 height 12
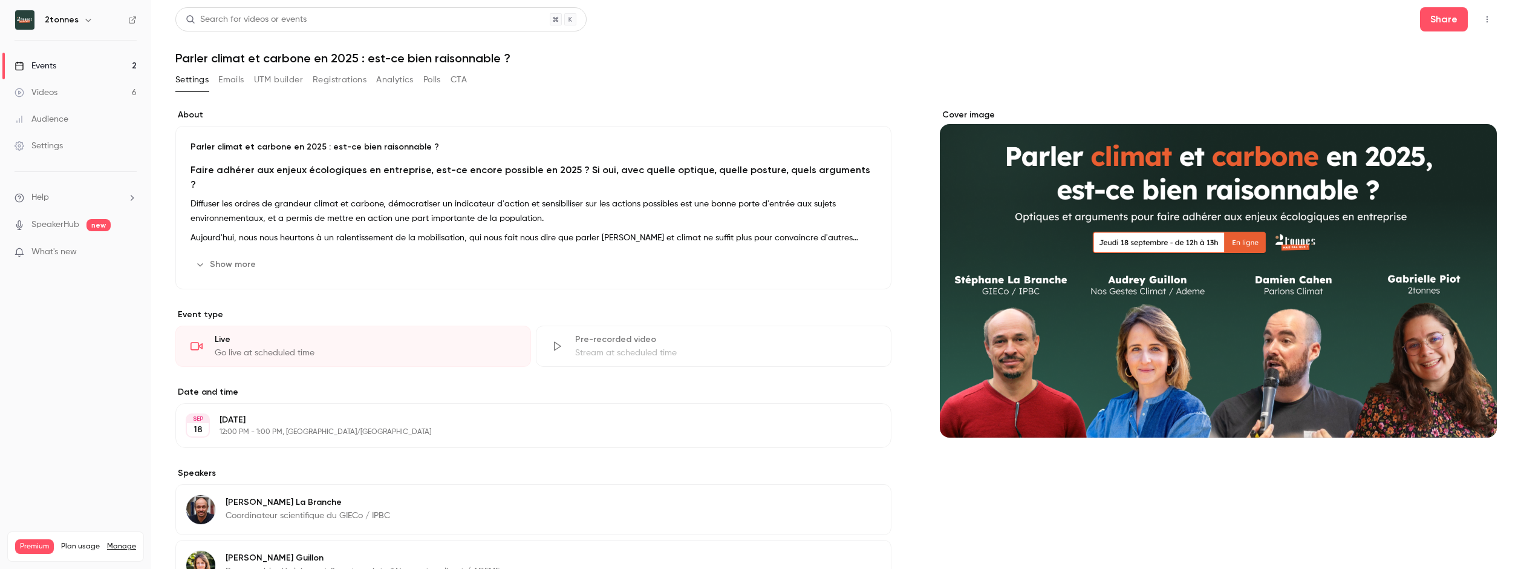
click at [334, 74] on button "Registrations" at bounding box center [340, 79] width 54 height 19
